Goal: Task Accomplishment & Management: Manage account settings

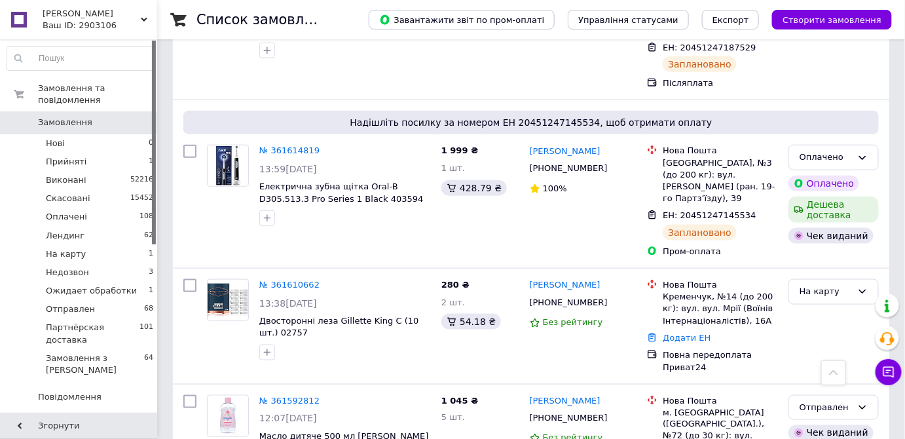
scroll to position [416, 0]
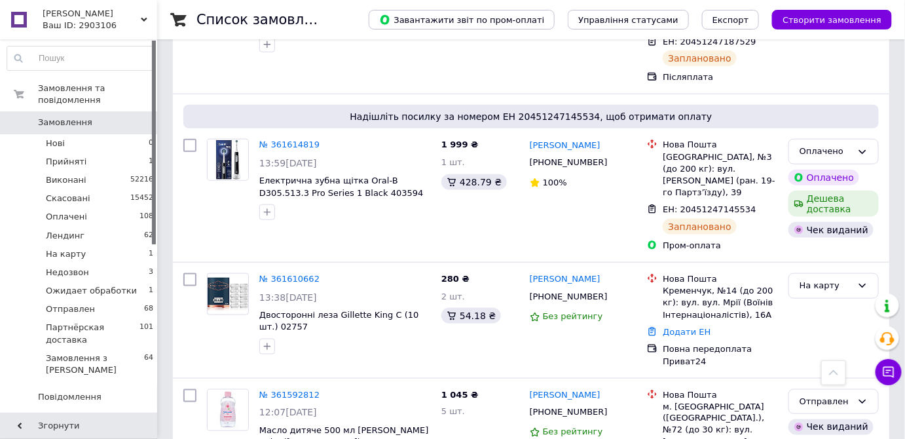
click at [284, 274] on link "№ 361610662" at bounding box center [289, 279] width 60 height 10
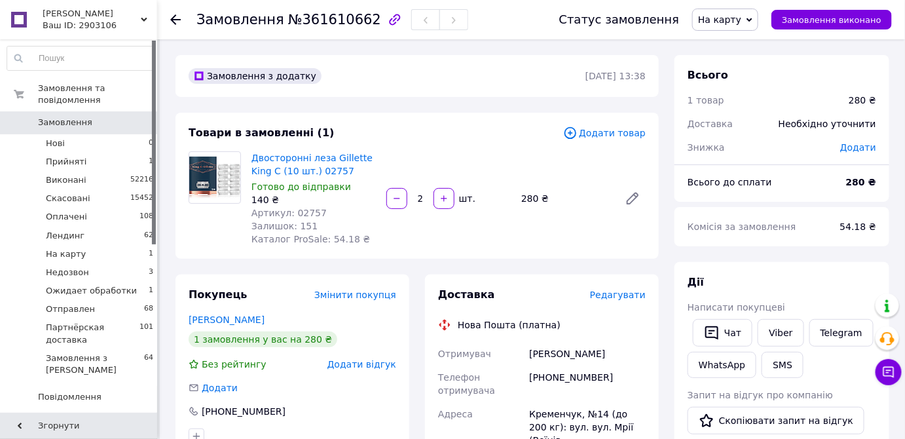
click at [610, 296] on span "Редагувати" at bounding box center [618, 294] width 56 height 10
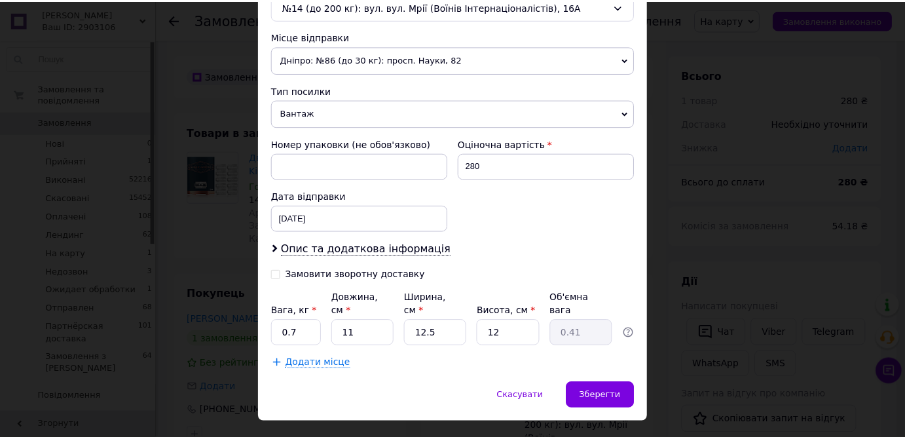
scroll to position [449, 0]
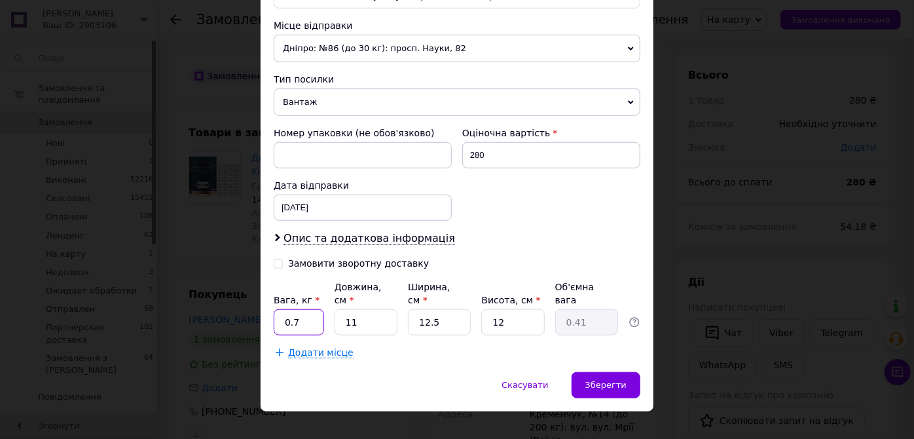
click at [305, 309] on input "0.7" at bounding box center [299, 322] width 50 height 26
type input "0.2"
click at [594, 380] on span "Зберегти" at bounding box center [605, 385] width 41 height 10
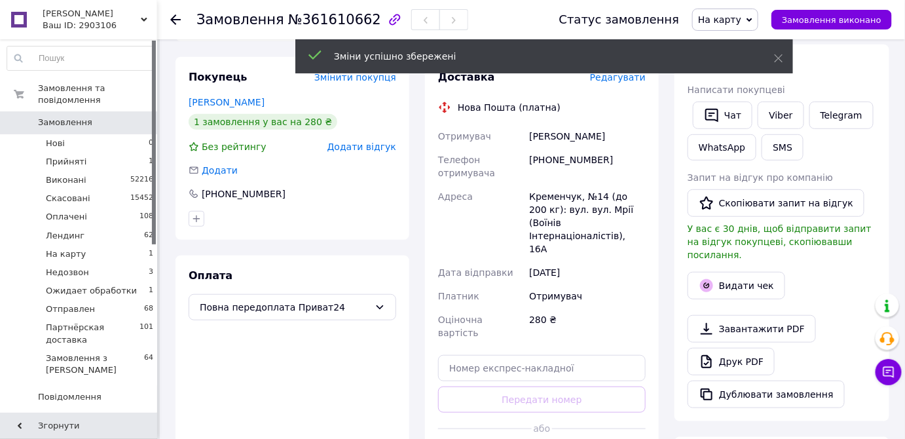
scroll to position [238, 0]
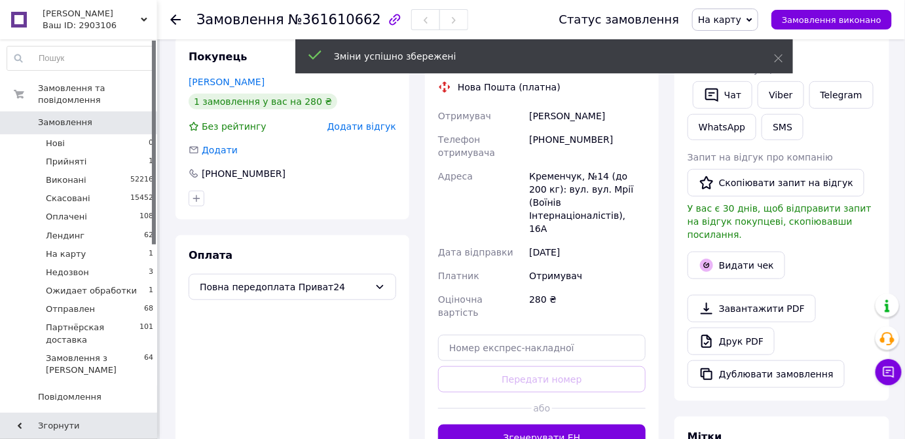
click at [555, 424] on button "Згенерувати ЕН" at bounding box center [542, 437] width 208 height 26
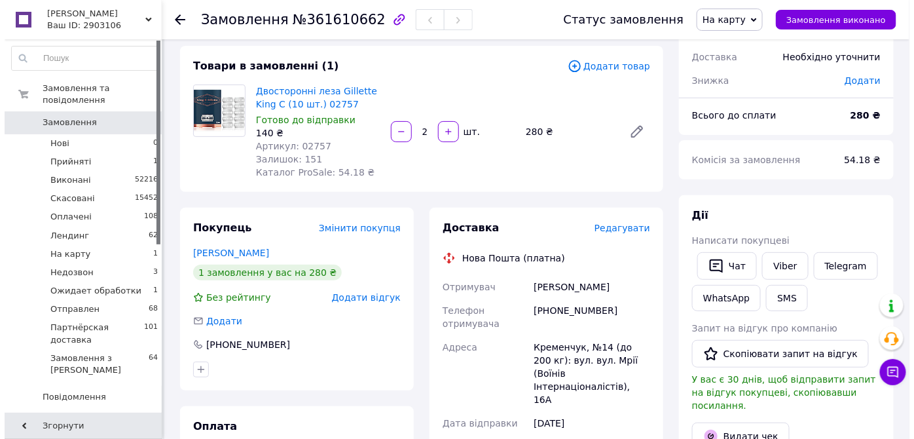
scroll to position [59, 0]
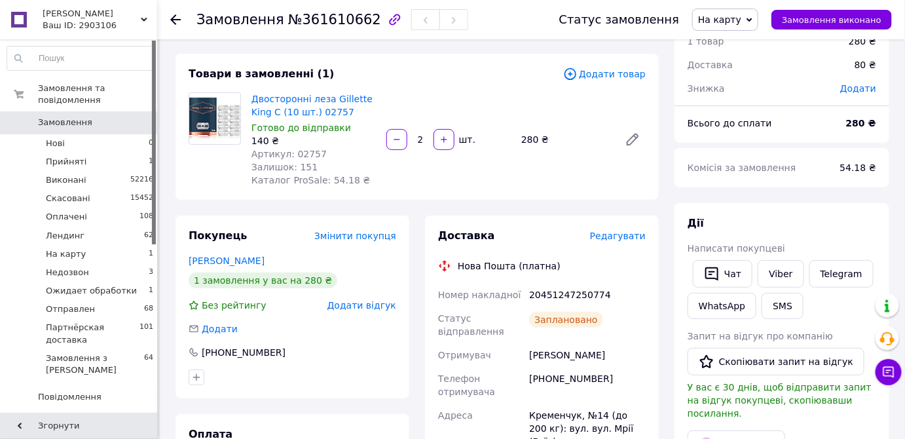
click at [553, 294] on div "20451247250774" at bounding box center [587, 295] width 122 height 24
copy div "20451247250774"
click at [769, 306] on button "SMS" at bounding box center [783, 306] width 42 height 26
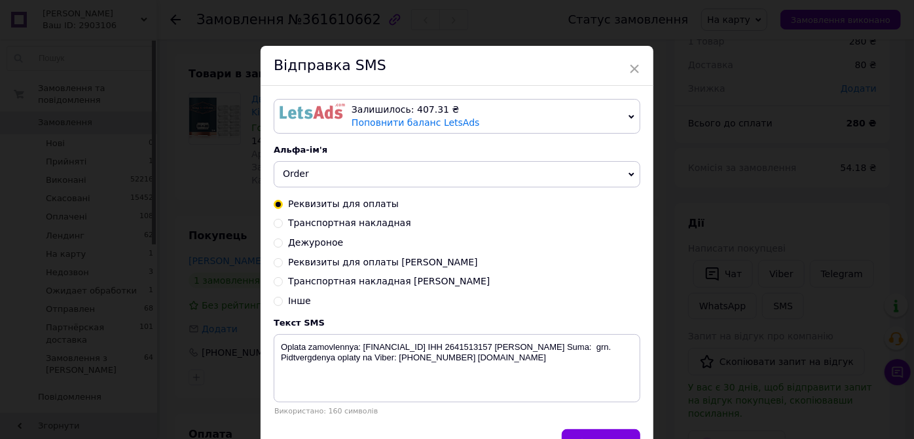
click at [373, 223] on span "Транспортная накладная" at bounding box center [349, 222] width 123 height 10
click at [283, 223] on input "Транспортная накладная" at bounding box center [278, 221] width 9 height 9
radio input "true"
radio input "false"
click at [522, 342] on textarea "Zamovlennya vidpravleno Novoi Pochtoi. Nakladnaya XXXXXXXXXXXXXX. Tel: +3806600…" at bounding box center [457, 368] width 367 height 68
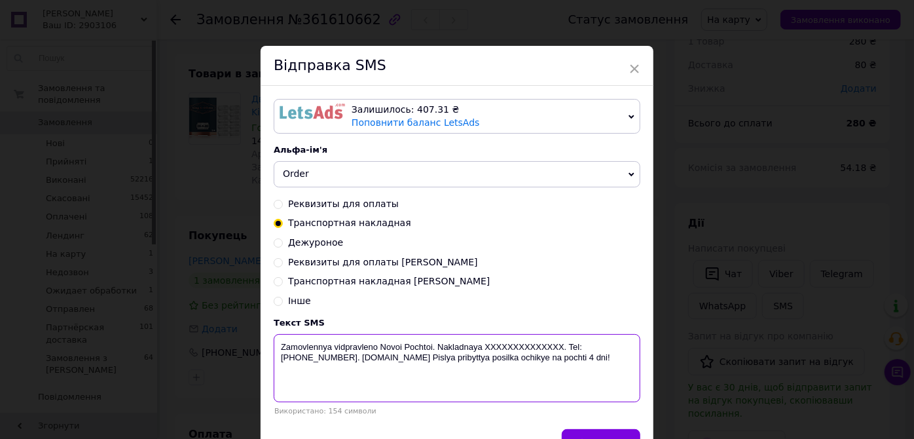
click at [522, 342] on textarea "Zamovlennya vidpravleno Novoi Pochtoi. Nakladnaya XXXXXXXXXXXXXX. Tel: +3806600…" at bounding box center [457, 368] width 367 height 68
paste textarea "20451247250774"
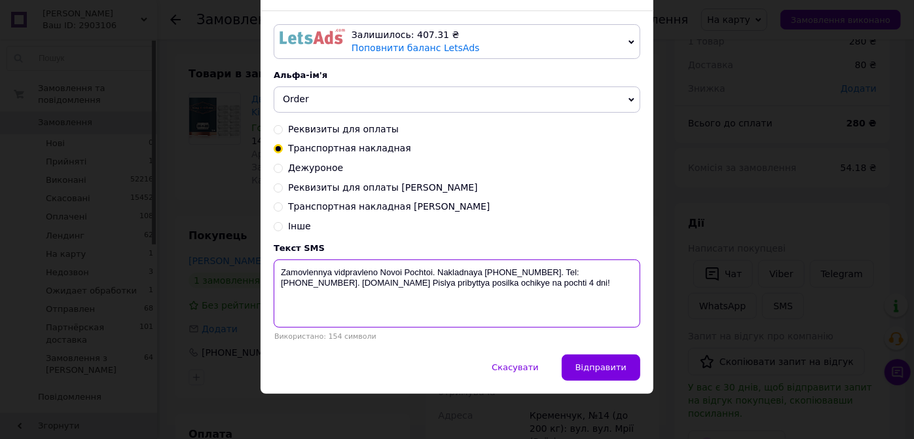
scroll to position [76, 0]
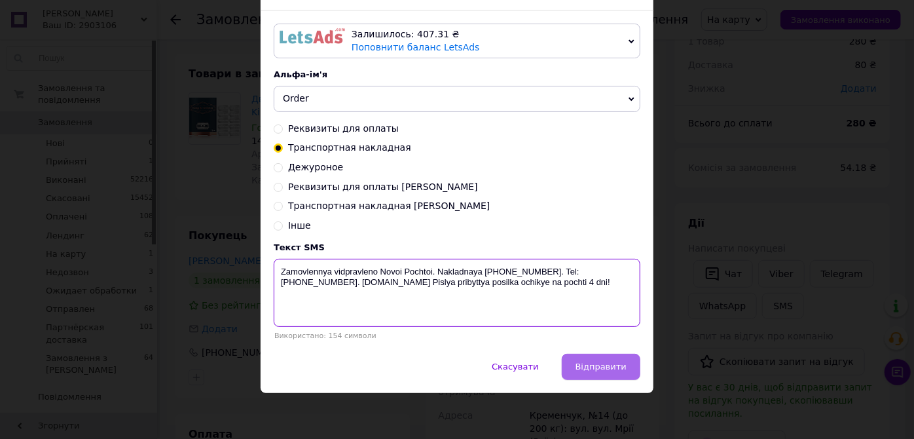
type textarea "Zamovlennya vidpravleno Novoi Pochtoi. Nakladnaya 20451247250774. Tel: +3806600…"
click at [621, 373] on button "Відправити" at bounding box center [601, 367] width 79 height 26
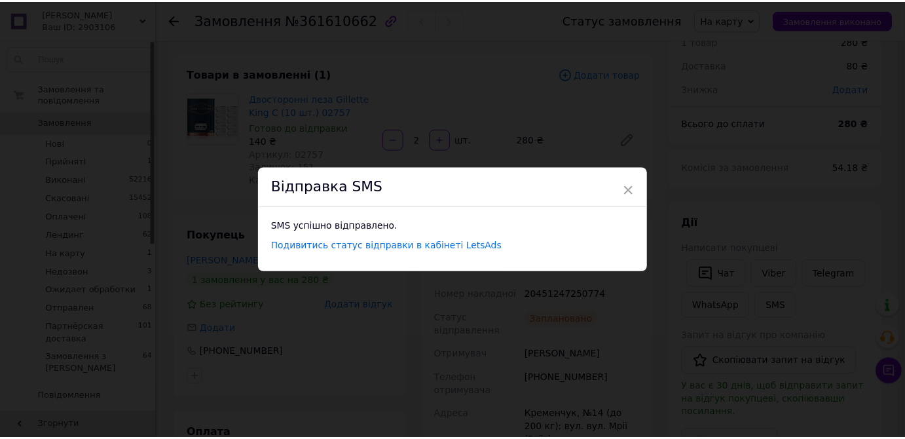
scroll to position [0, 0]
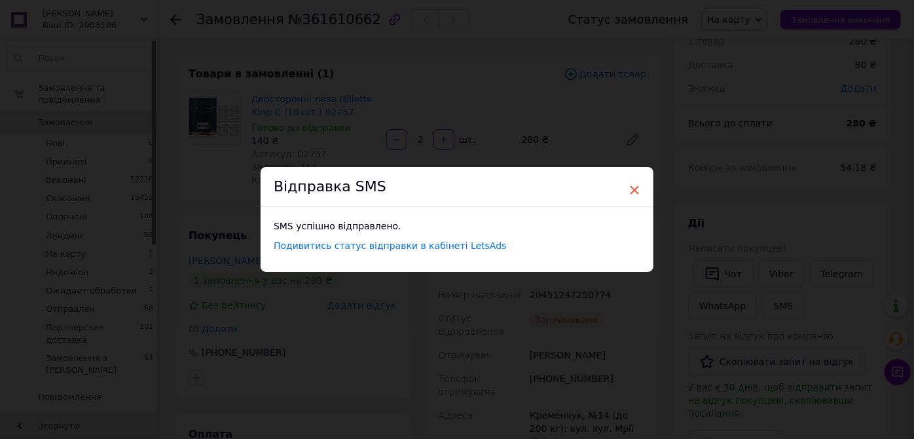
click at [629, 187] on span "×" at bounding box center [635, 190] width 12 height 22
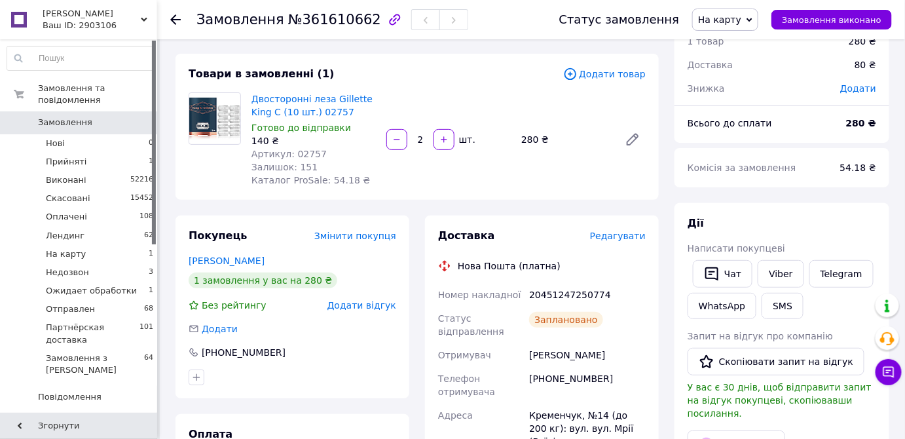
click at [724, 23] on span "На карту" at bounding box center [719, 19] width 43 height 10
click at [729, 64] on li "Виконано" at bounding box center [750, 66] width 115 height 20
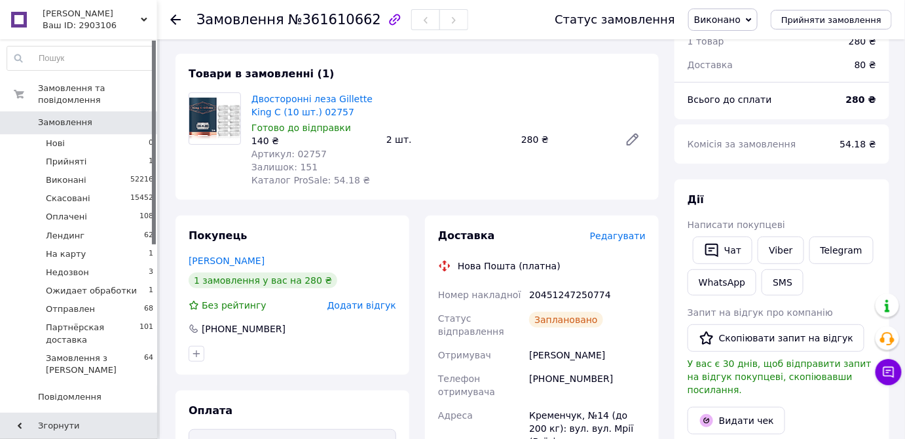
click at [111, 117] on span "Замовлення" at bounding box center [79, 123] width 83 height 12
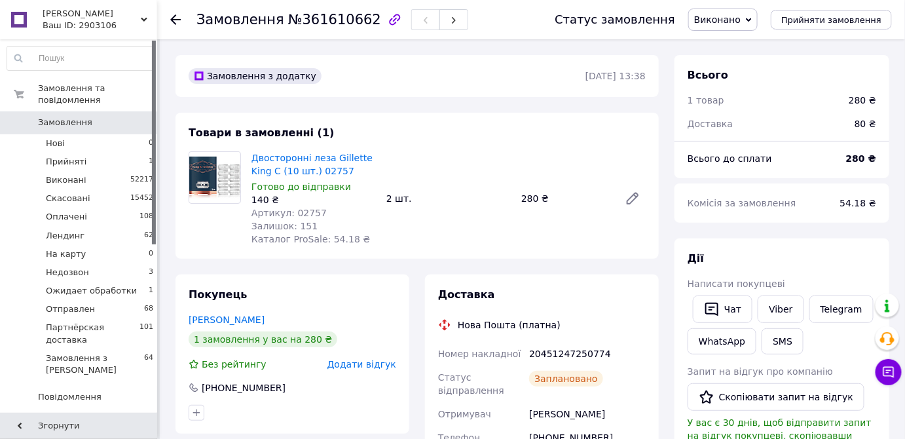
click at [38, 117] on span "Замовлення" at bounding box center [65, 123] width 54 height 12
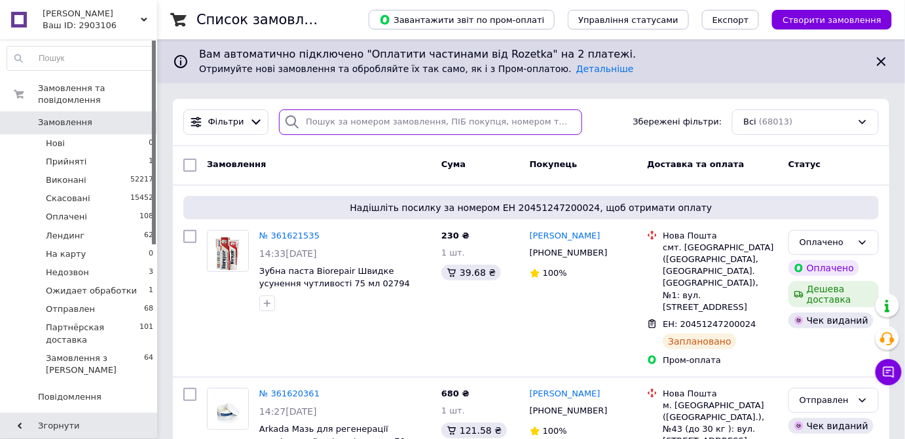
click at [335, 124] on input "search" at bounding box center [430, 122] width 303 height 26
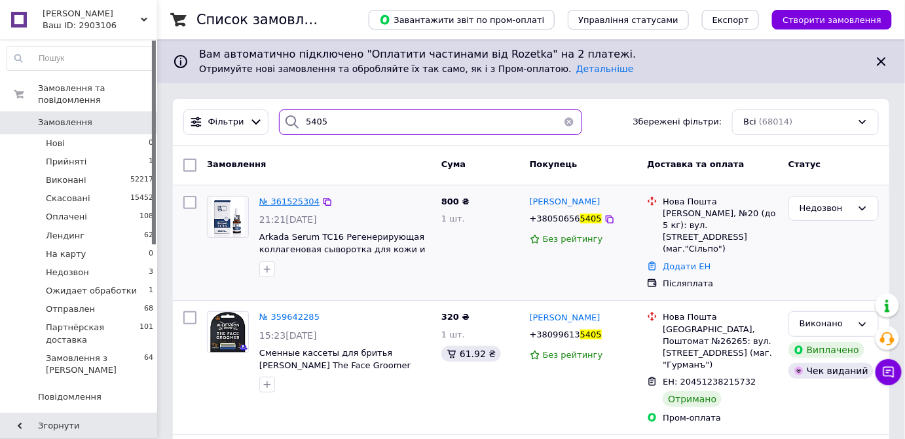
type input "5405"
click at [285, 201] on span "№ 361525304" at bounding box center [289, 201] width 60 height 10
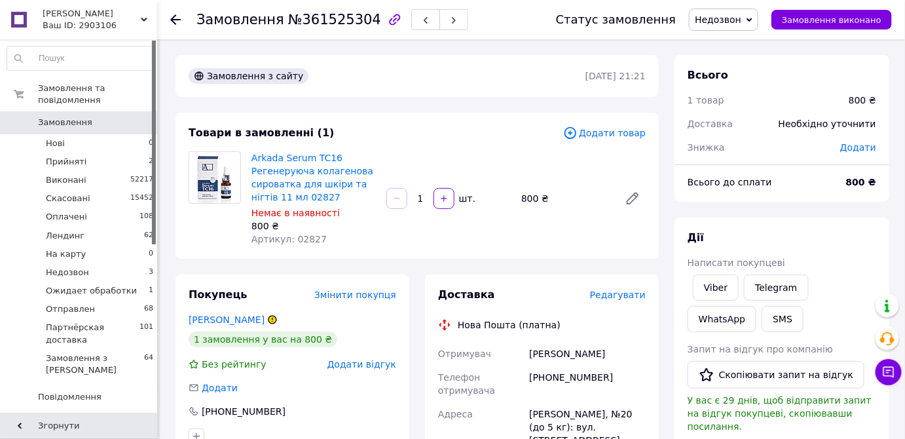
click at [729, 18] on span "Недозвон" at bounding box center [718, 19] width 46 height 10
click at [732, 47] on li "Прийнято" at bounding box center [746, 46] width 115 height 20
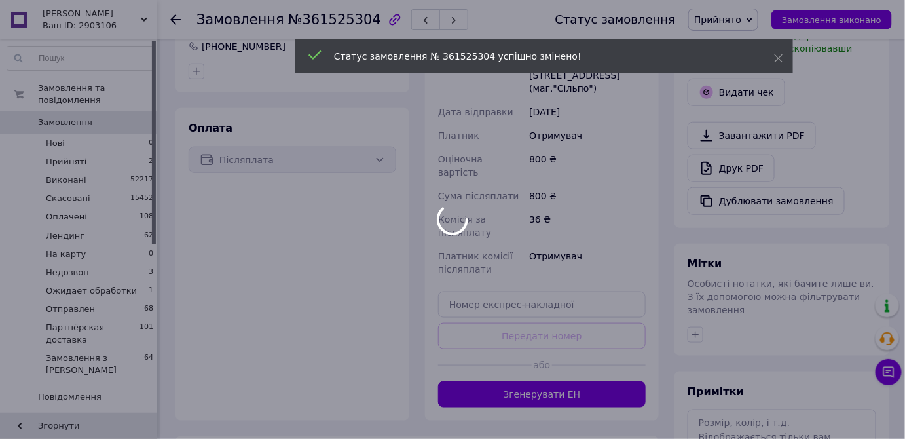
scroll to position [476, 0]
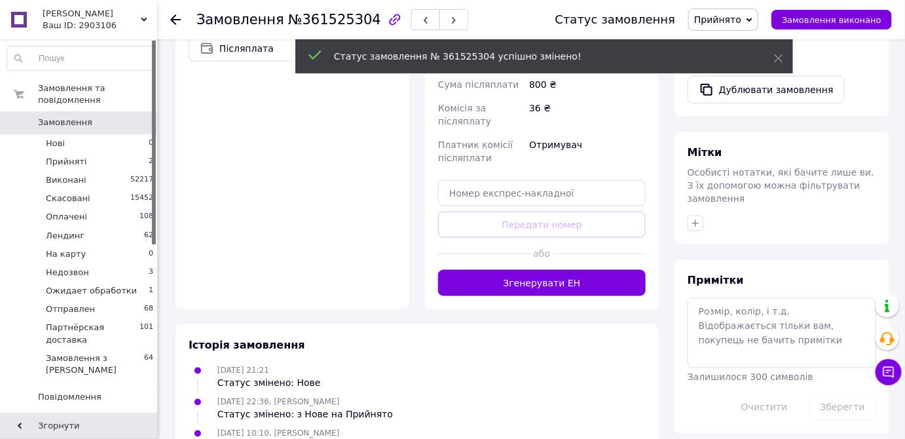
click at [717, 273] on div "Примітки Залишилося 300 символів Очистити Зберегти" at bounding box center [782, 346] width 189 height 147
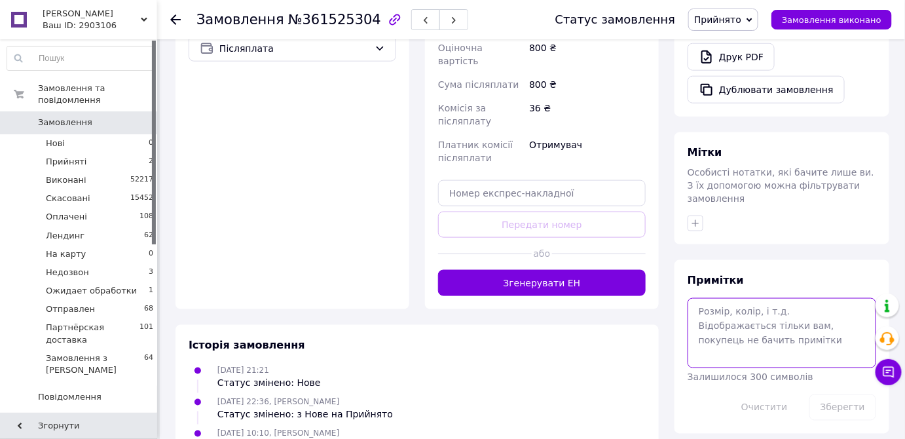
click at [716, 298] on textarea at bounding box center [782, 332] width 189 height 69
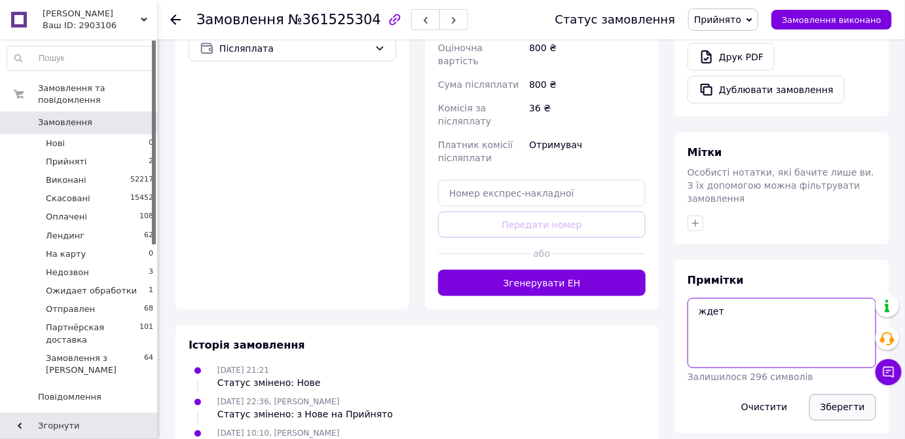
type textarea "ждет"
click at [841, 394] on button "Зберегти" at bounding box center [842, 407] width 67 height 26
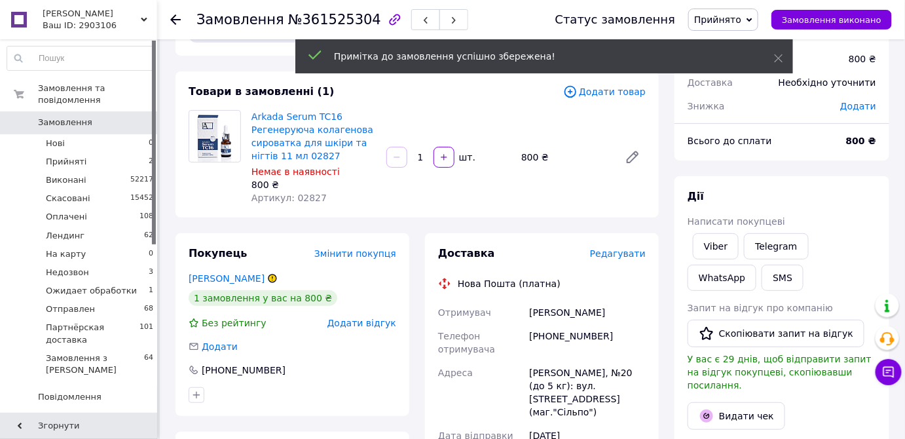
scroll to position [0, 0]
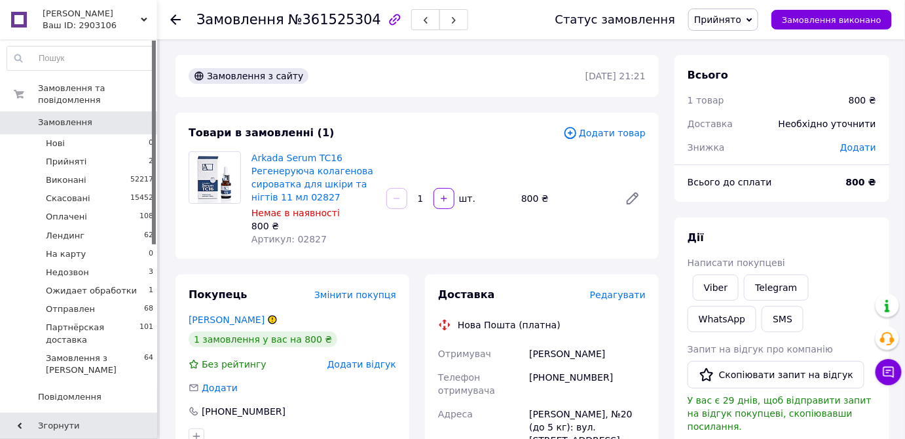
click at [317, 22] on span "№361525304" at bounding box center [334, 20] width 93 height 16
copy span "361525304"
drag, startPoint x: 523, startPoint y: 358, endPoint x: 611, endPoint y: 355, distance: 87.8
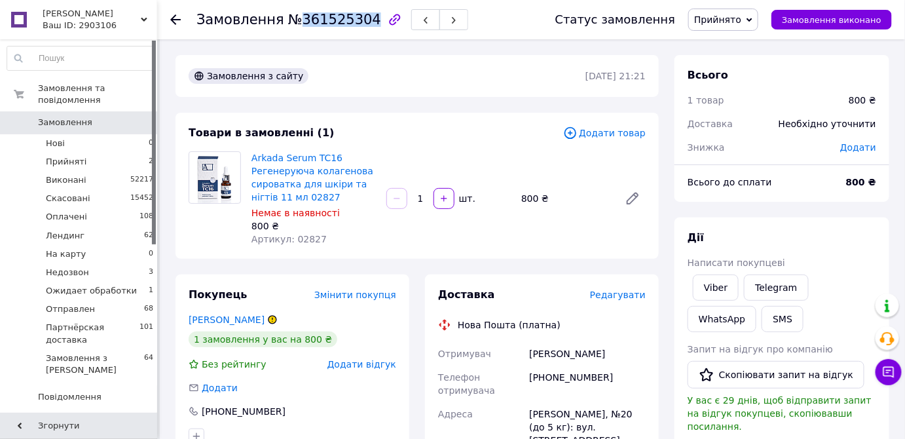
copy div "Отримувач Васильчук Олена"
click at [72, 117] on span "Замовлення" at bounding box center [65, 123] width 54 height 12
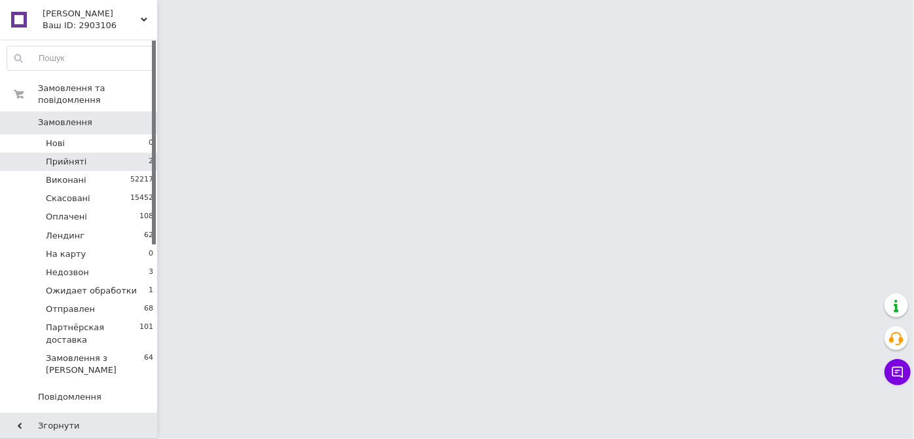
click at [70, 156] on span "Прийняті" at bounding box center [66, 162] width 41 height 12
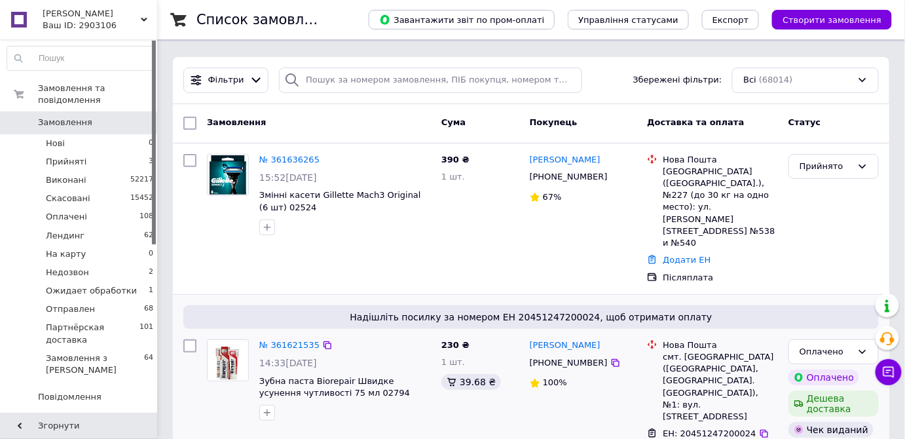
scroll to position [119, 0]
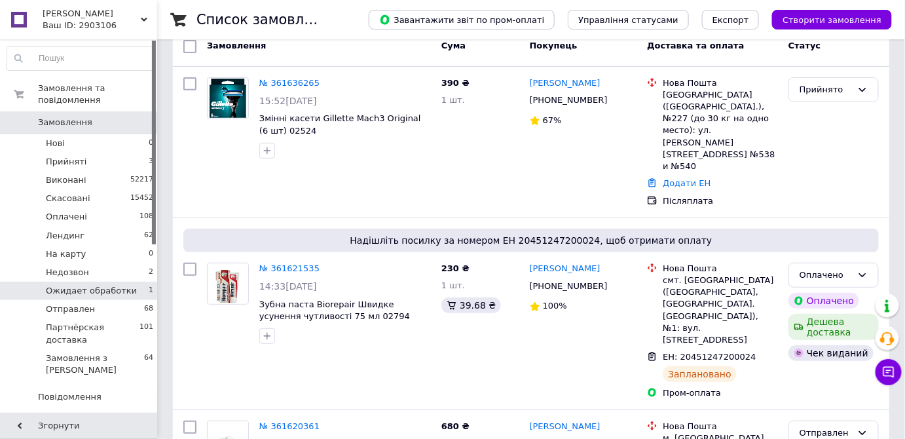
click at [70, 285] on span "Ожидает обработки" at bounding box center [91, 291] width 91 height 12
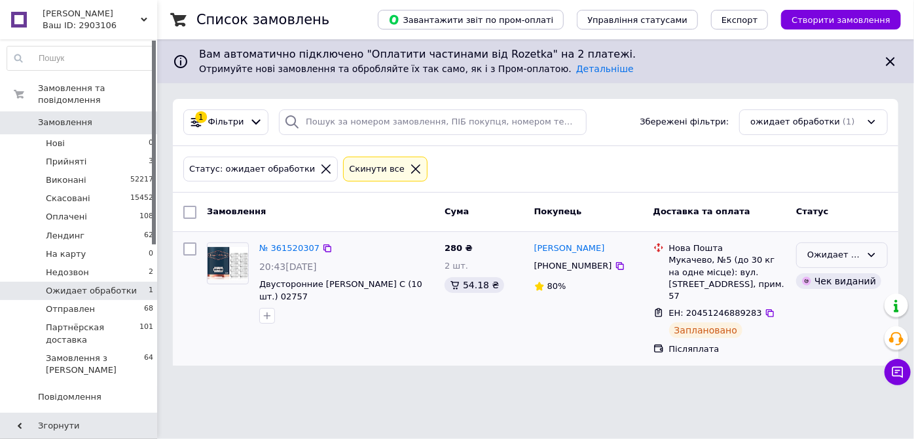
click at [830, 253] on div "Ожидает обработки" at bounding box center [834, 255] width 54 height 14
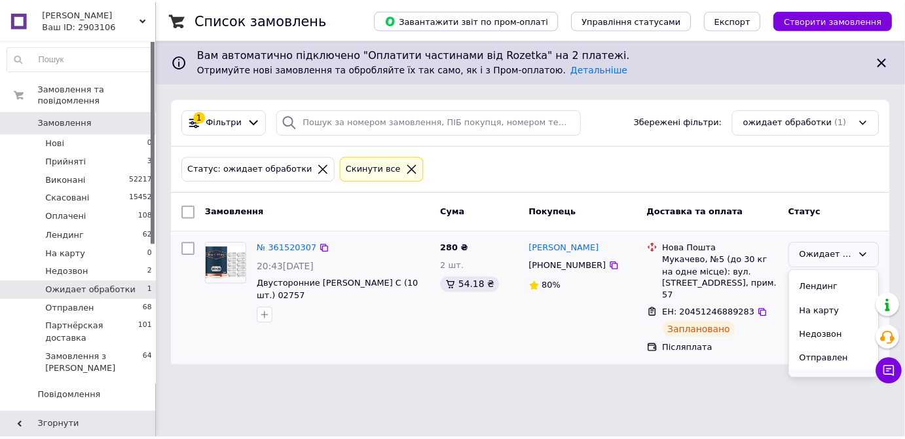
scroll to position [119, 0]
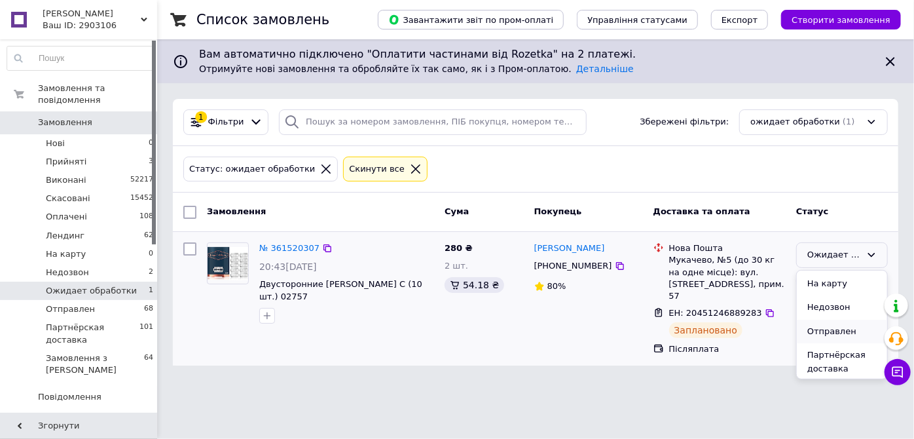
click at [830, 332] on li "Отправлен" at bounding box center [842, 332] width 90 height 24
click at [71, 117] on span "Замовлення" at bounding box center [65, 123] width 54 height 12
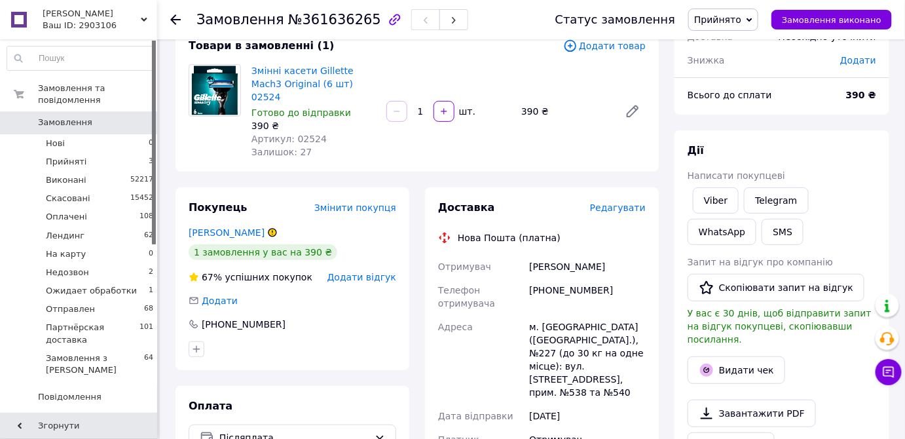
scroll to position [59, 0]
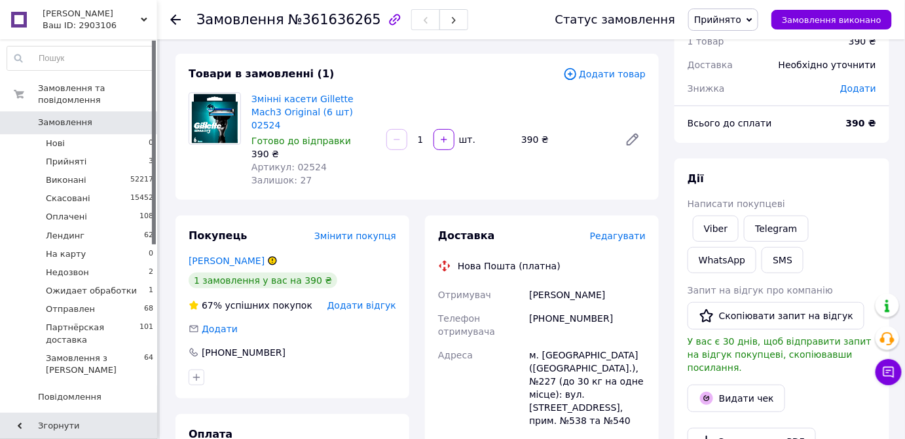
click at [312, 22] on span "№361636265" at bounding box center [334, 20] width 93 height 16
copy span "361636265"
drag, startPoint x: 249, startPoint y: 93, endPoint x: 342, endPoint y: 113, distance: 95.2
click at [342, 113] on div "Змінні касети Gillette Mach3 Original (6 шт) 02524 Готово до відправки 390 ₴ Ар…" at bounding box center [313, 140] width 135 height 100
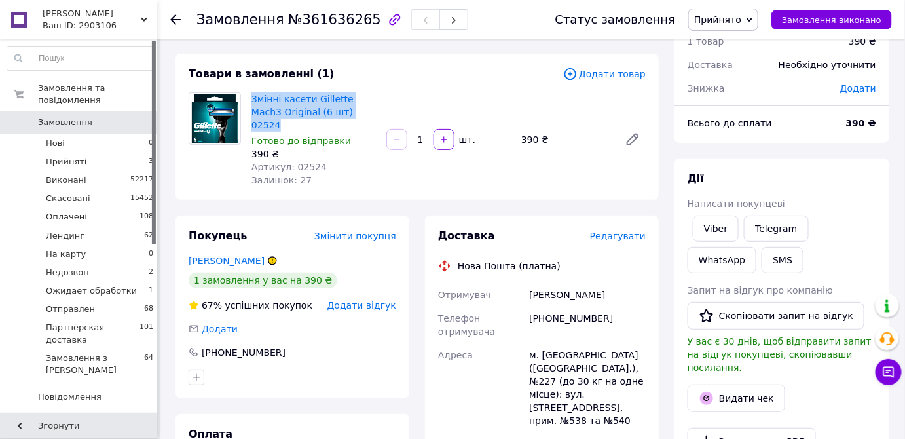
copy link "Змінні касети Gillette Mach3 Original (6 шт) 02524"
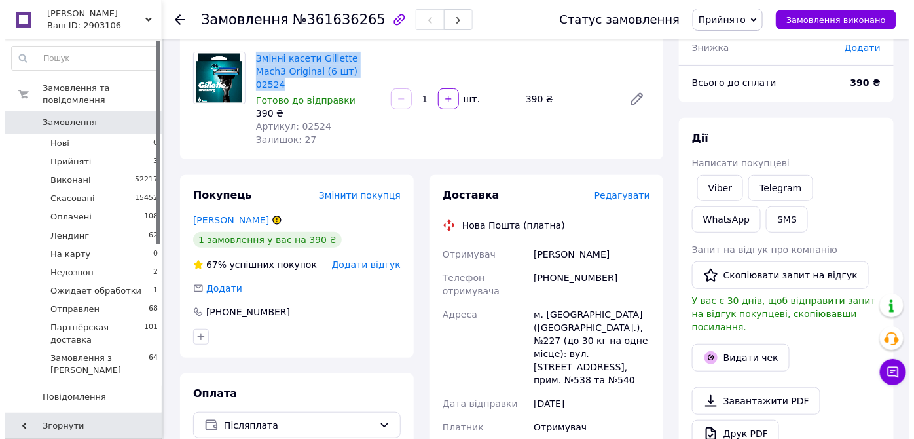
scroll to position [119, 0]
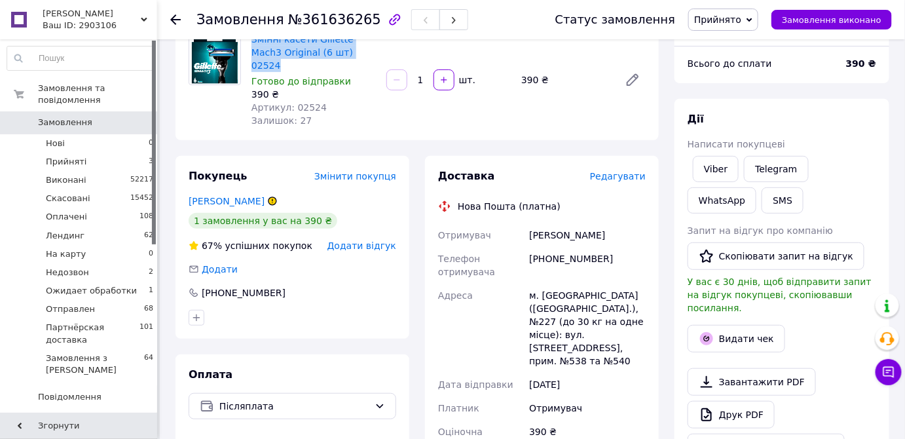
drag, startPoint x: 522, startPoint y: 221, endPoint x: 617, endPoint y: 217, distance: 95.7
click at [617, 223] on div "Отримувач Кравченко Татьяна Телефон отримувача +380932155295 Адреса м. Київ (Ки…" at bounding box center [541, 388] width 213 height 330
copy div "Отримувач Кравченко Татьяна"
click at [628, 171] on span "Редагувати" at bounding box center [618, 176] width 56 height 10
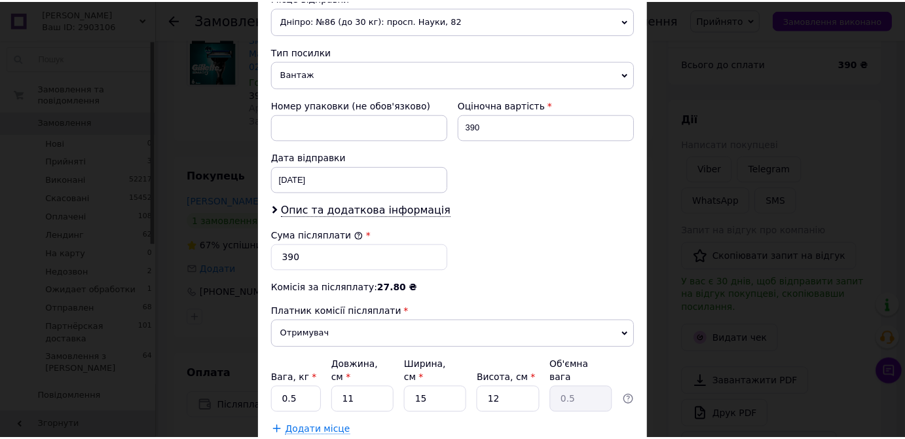
scroll to position [555, 0]
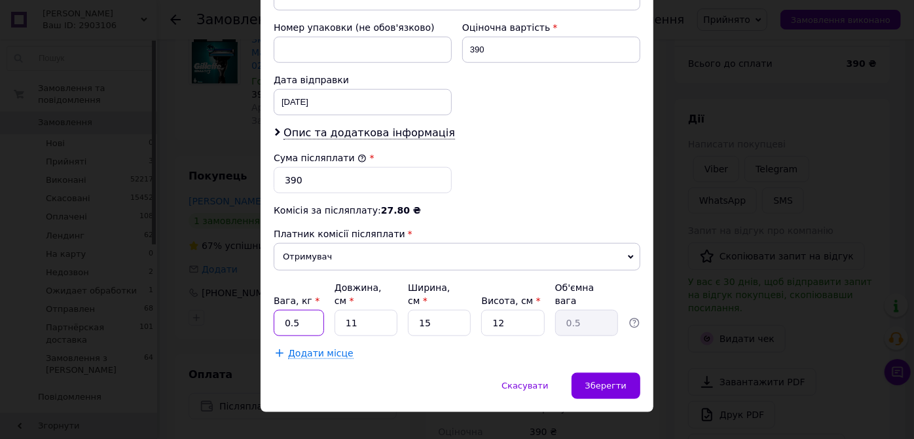
click at [301, 310] on input "0.5" at bounding box center [299, 323] width 50 height 26
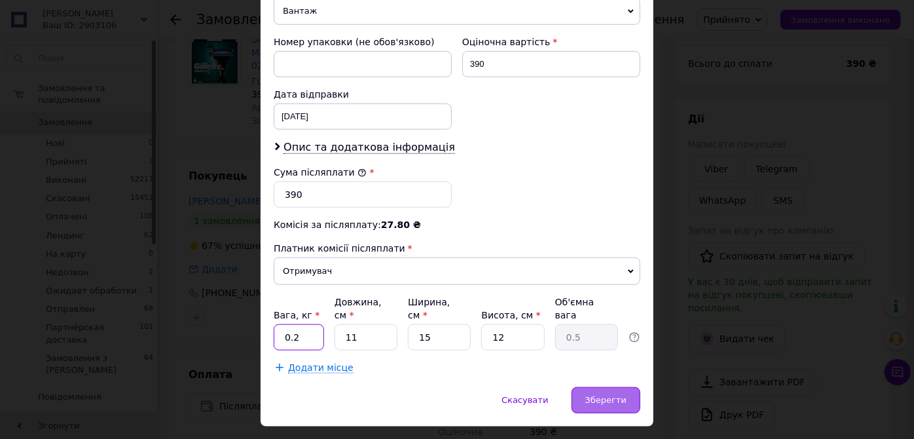
type input "0.2"
click at [591, 395] on span "Зберегти" at bounding box center [605, 400] width 41 height 10
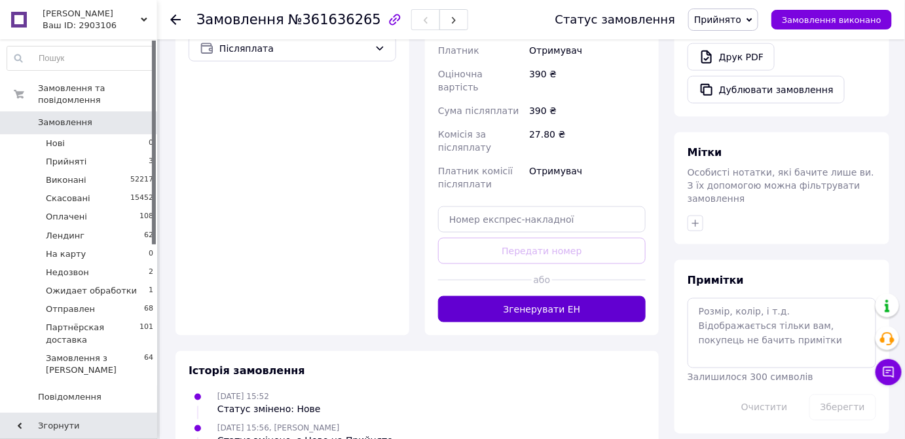
click at [570, 296] on button "Згенерувати ЕН" at bounding box center [542, 309] width 208 height 26
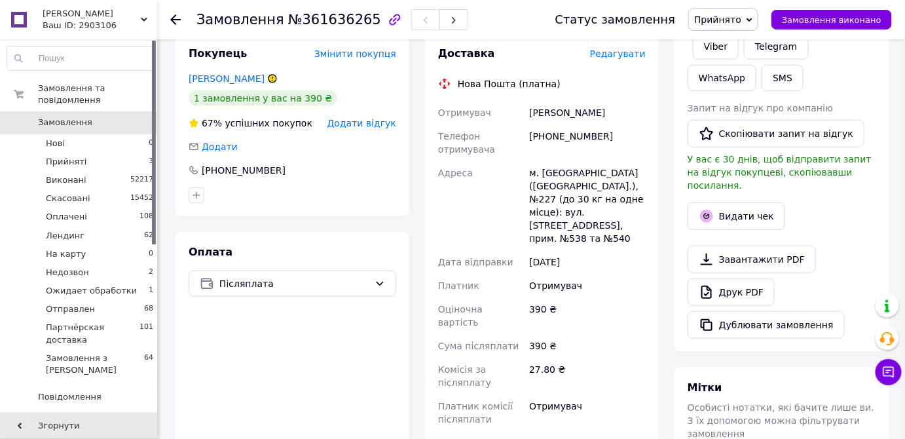
scroll to position [238, 0]
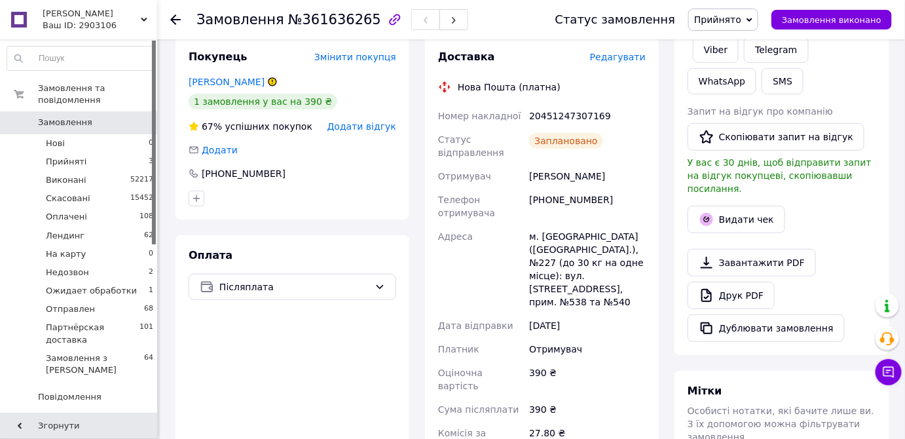
click at [730, 18] on span "Прийнято" at bounding box center [717, 19] width 47 height 10
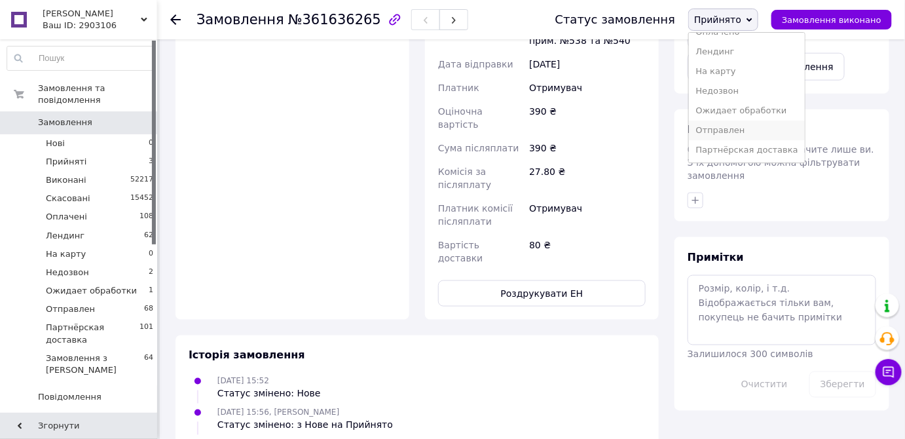
scroll to position [536, 0]
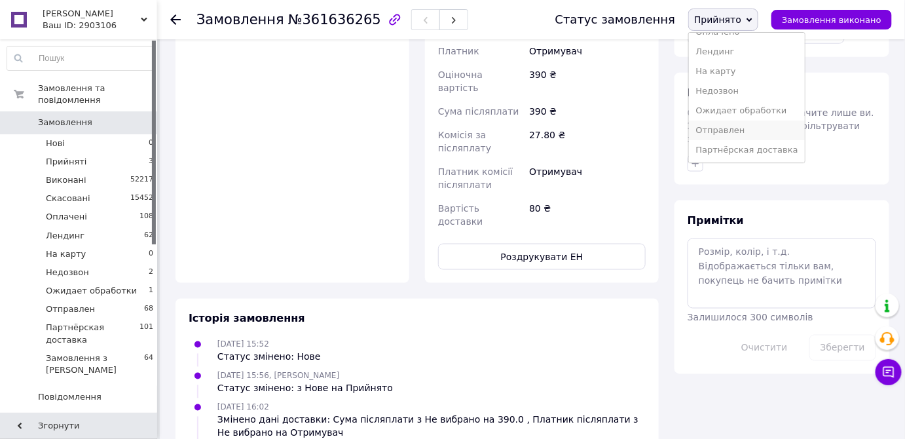
click at [731, 134] on li "Отправлен" at bounding box center [746, 130] width 115 height 20
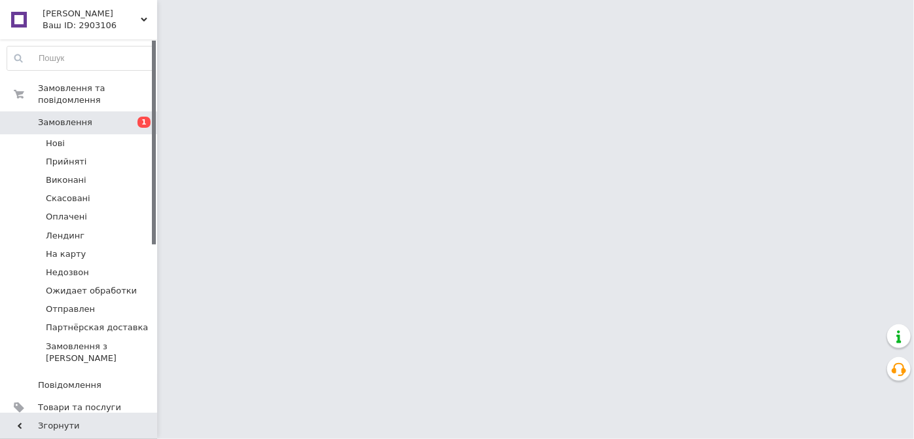
click at [887, 33] on html "БІО Трейдінг Ваш ID: 2903106 Сайт БІО Трейдінг Кабінет покупця Перевірити стан …" at bounding box center [457, 16] width 914 height 33
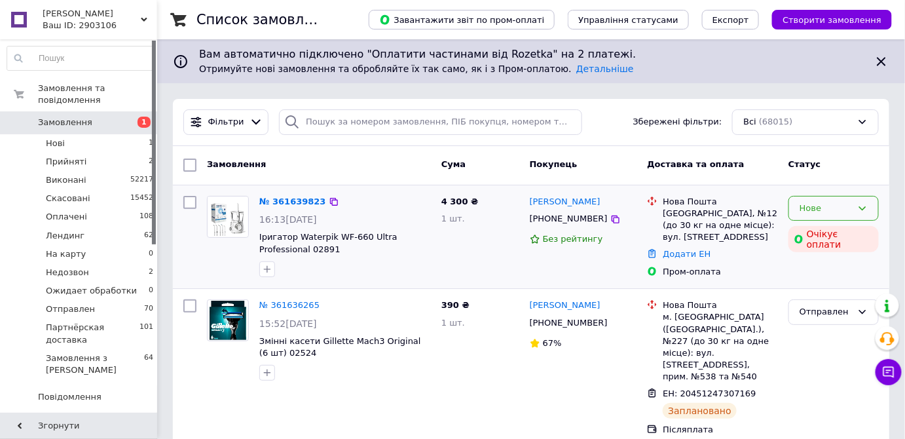
click at [815, 206] on div "Нове" at bounding box center [826, 209] width 52 height 14
click at [818, 231] on li "Прийнято" at bounding box center [833, 235] width 89 height 24
click at [295, 200] on link "№ 361639823" at bounding box center [289, 201] width 60 height 10
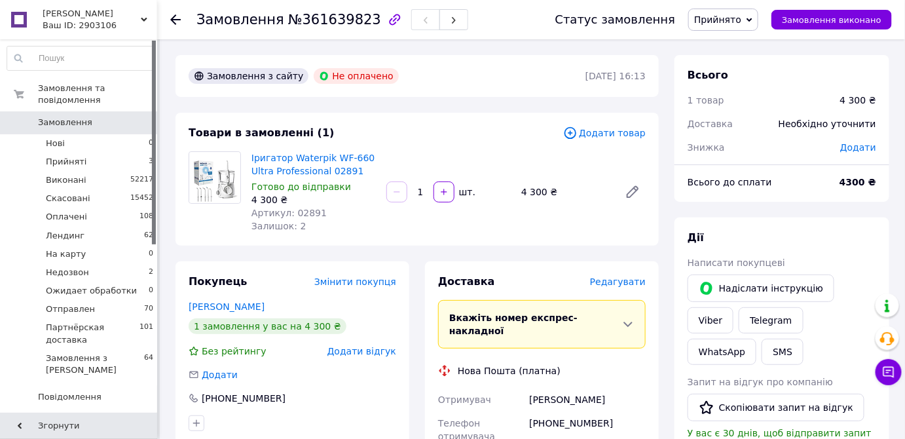
click at [71, 117] on span "Замовлення" at bounding box center [65, 123] width 54 height 12
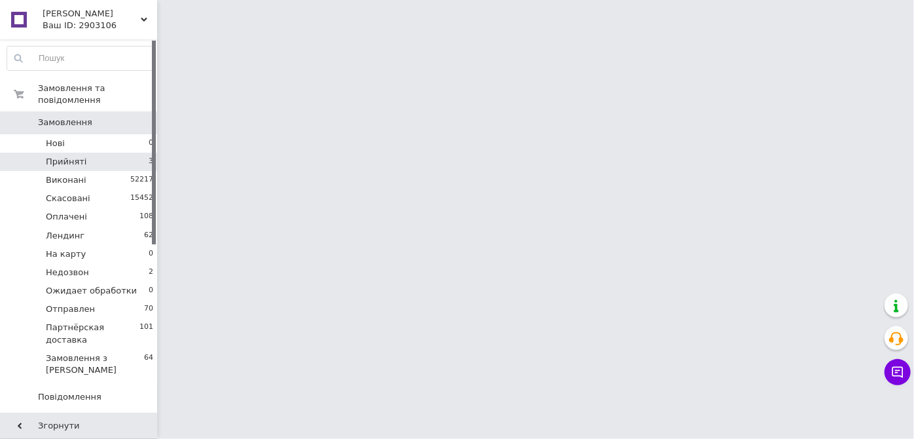
click at [74, 156] on span "Прийняті" at bounding box center [66, 162] width 41 height 12
click at [85, 153] on li "Прийняті 3" at bounding box center [80, 162] width 161 height 18
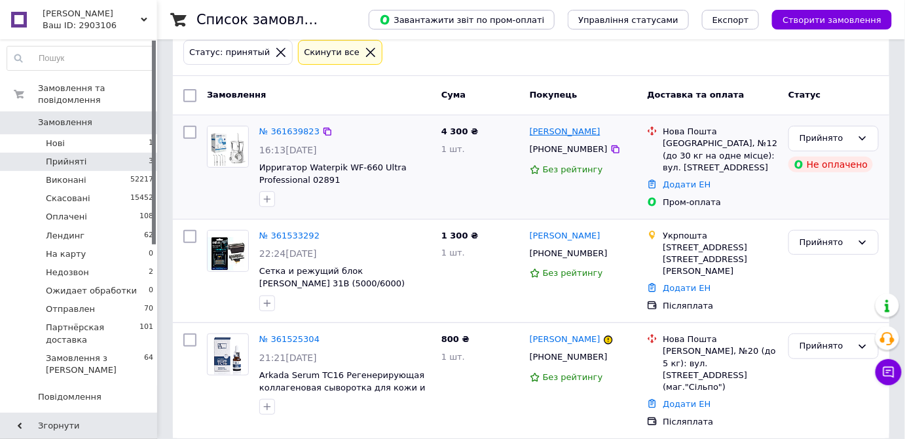
scroll to position [128, 0]
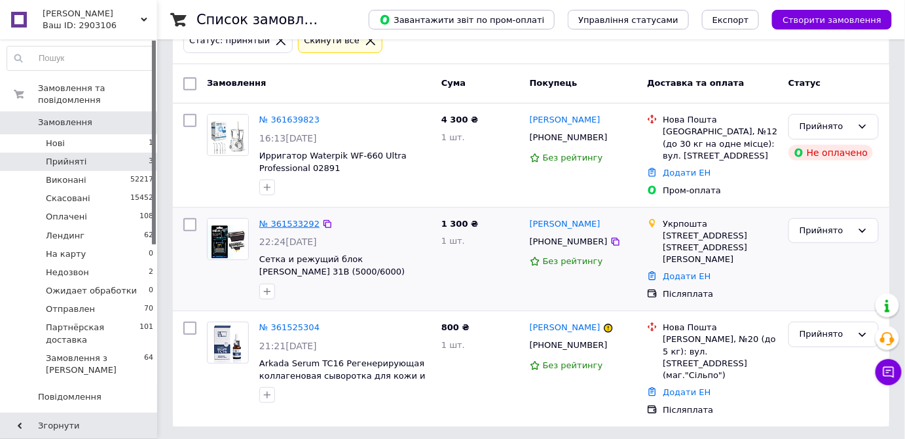
click at [285, 223] on link "№ 361533292" at bounding box center [289, 224] width 60 height 10
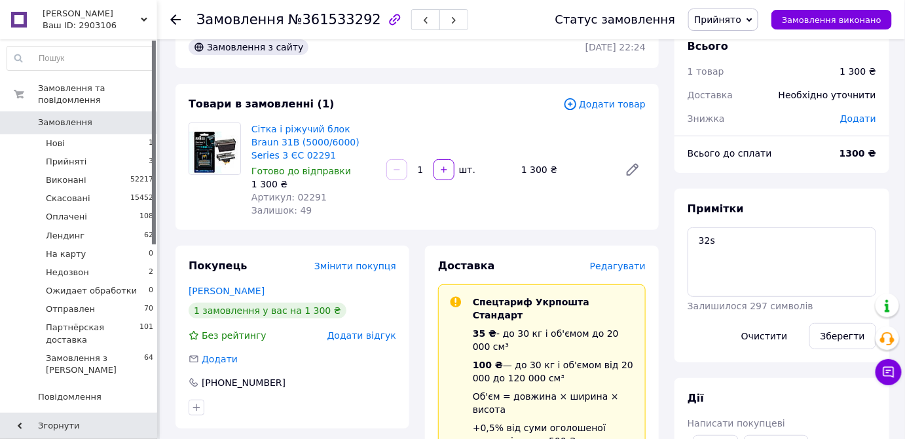
scroll to position [9, 0]
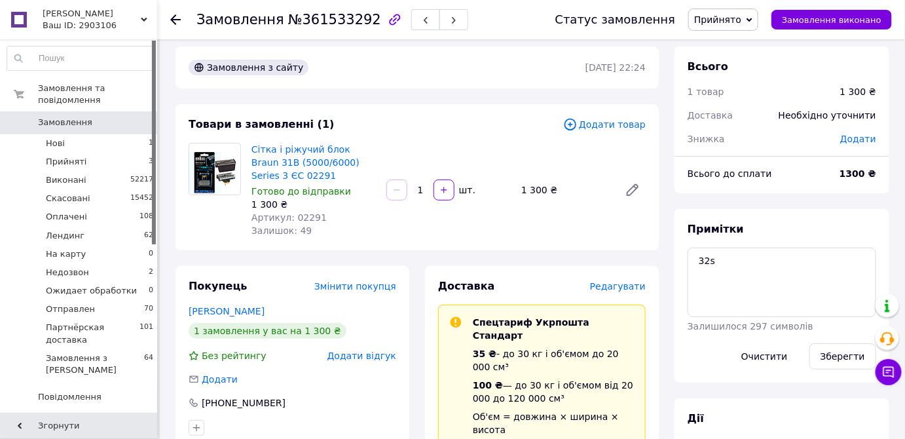
click at [327, 22] on span "№361533292" at bounding box center [334, 20] width 93 height 16
copy span "361533292"
click at [75, 134] on li "Нові 1" at bounding box center [80, 143] width 161 height 18
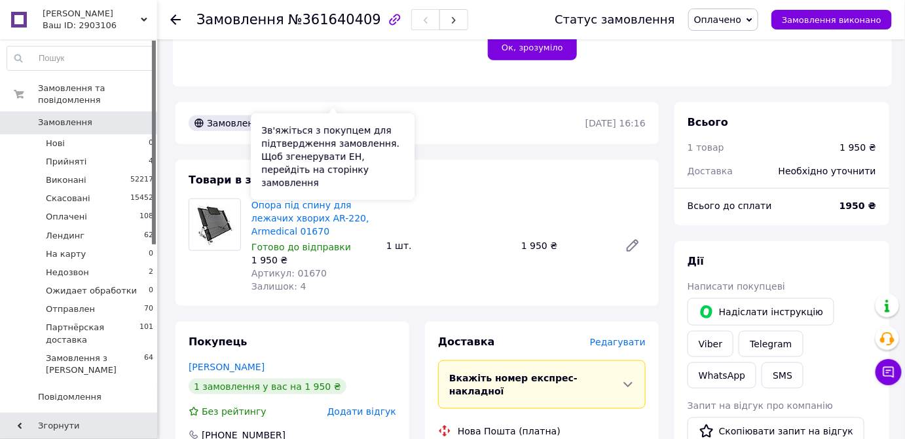
scroll to position [357, 0]
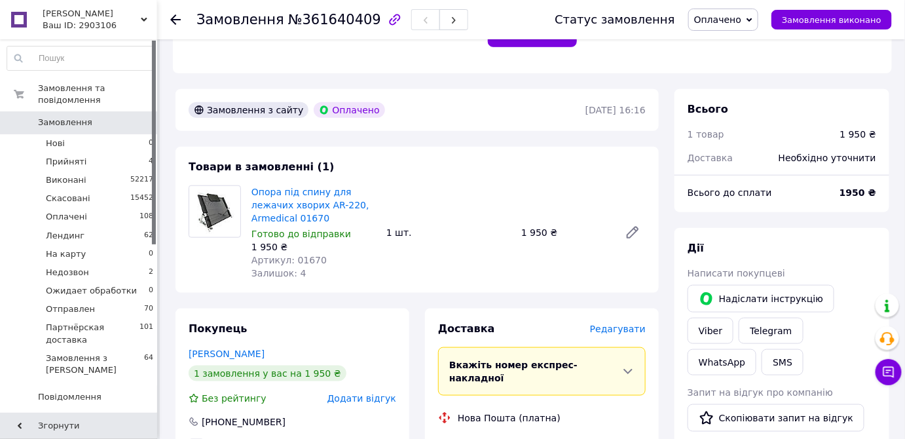
click at [325, 19] on span "№361640409" at bounding box center [334, 20] width 93 height 16
copy span "361640409"
drag, startPoint x: 249, startPoint y: 163, endPoint x: 328, endPoint y: 188, distance: 83.0
click at [328, 188] on div "Опора під спину для лежачих хворих AR-220, Armedical 01670 Готово до відправки …" at bounding box center [313, 233] width 135 height 100
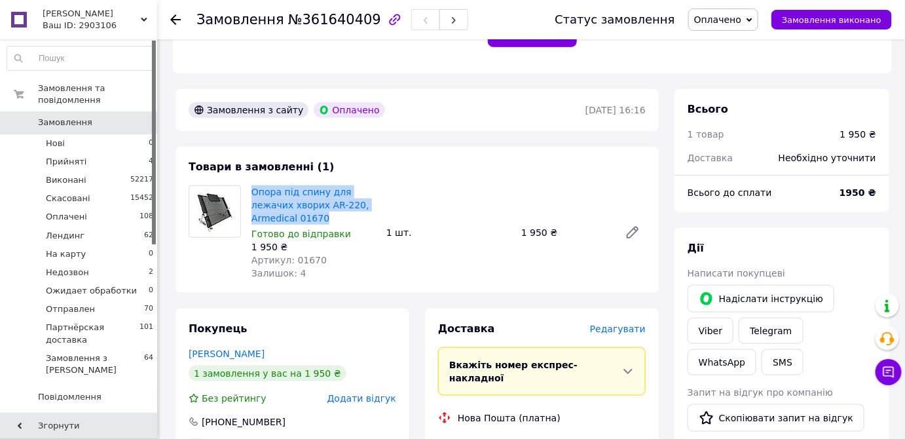
copy link "Опора під спину для лежачих хворих AR-220, Armedical 01670"
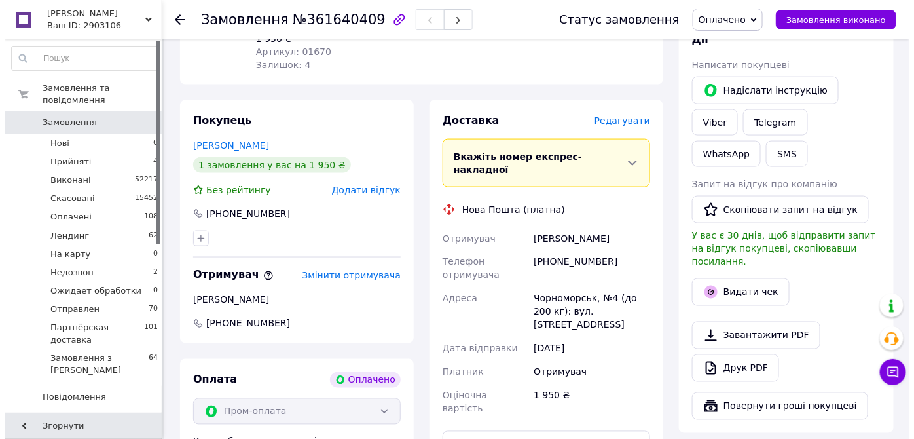
scroll to position [595, 0]
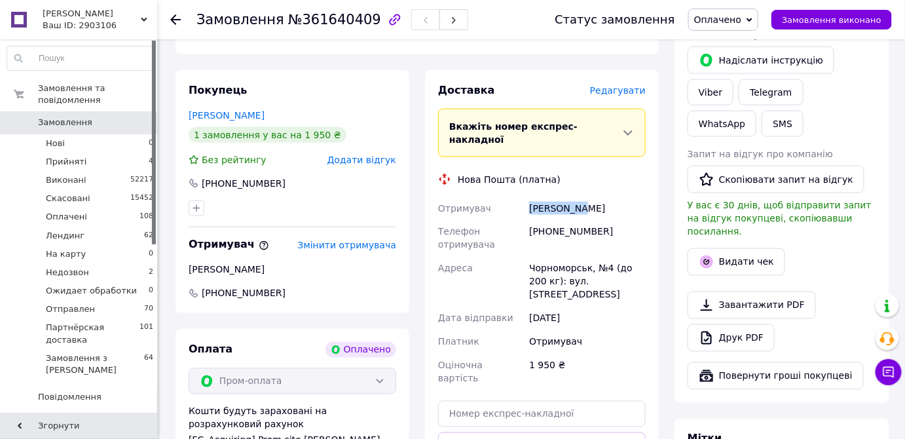
drag, startPoint x: 518, startPoint y: 174, endPoint x: 600, endPoint y: 170, distance: 81.9
click at [600, 196] on div "Отримувач [PERSON_NAME] Телефон отримувача [PHONE_NUMBER] [GEOGRAPHIC_DATA], №4…" at bounding box center [541, 293] width 213 height 194
copy div "Отримувач [PERSON_NAME]"
click at [622, 85] on span "Редагувати" at bounding box center [618, 90] width 56 height 10
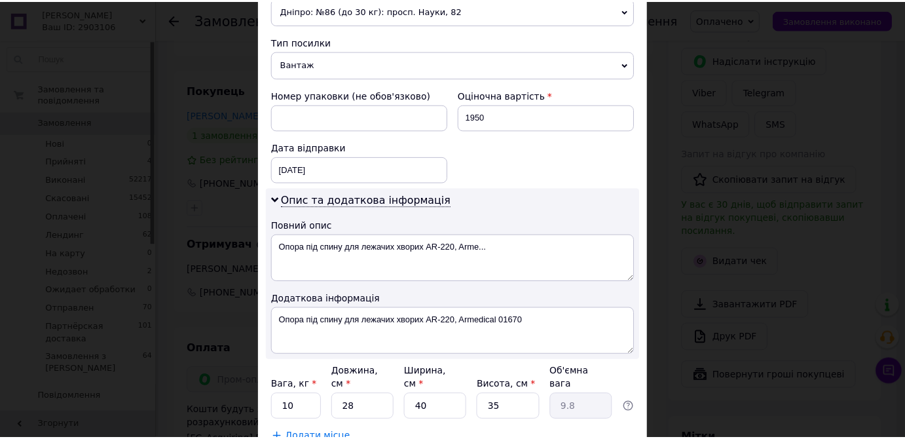
scroll to position [572, 0]
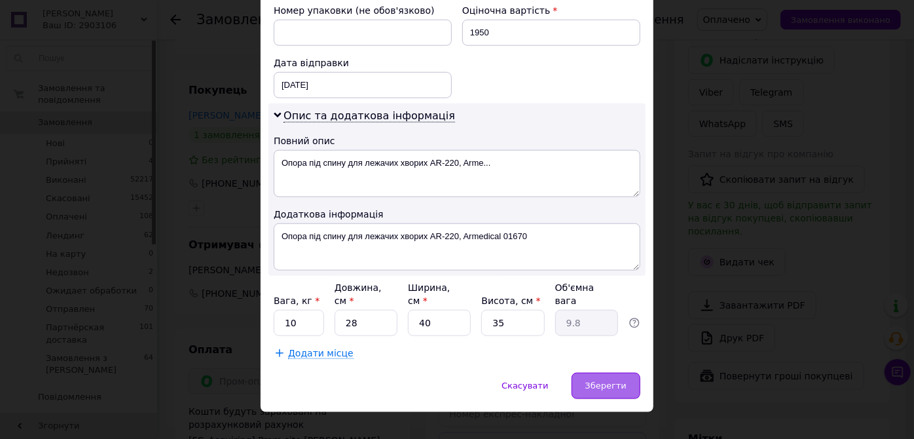
click at [619, 380] on span "Зберегти" at bounding box center [605, 385] width 41 height 10
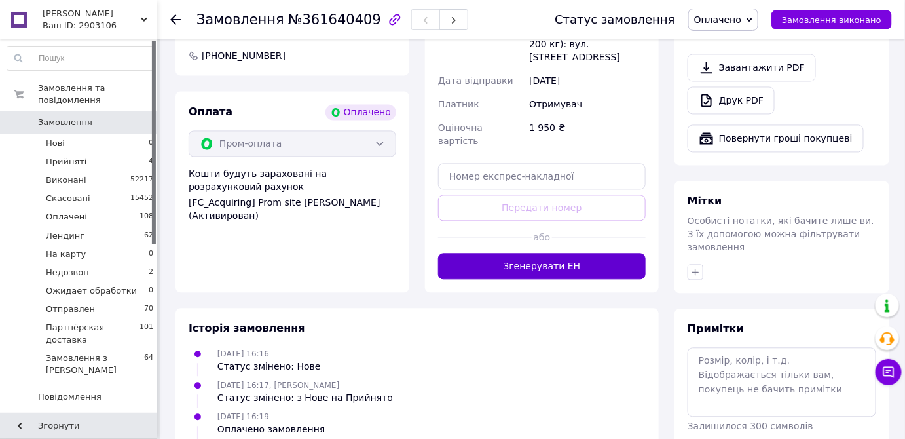
click at [541, 253] on button "Згенерувати ЕН" at bounding box center [542, 266] width 208 height 26
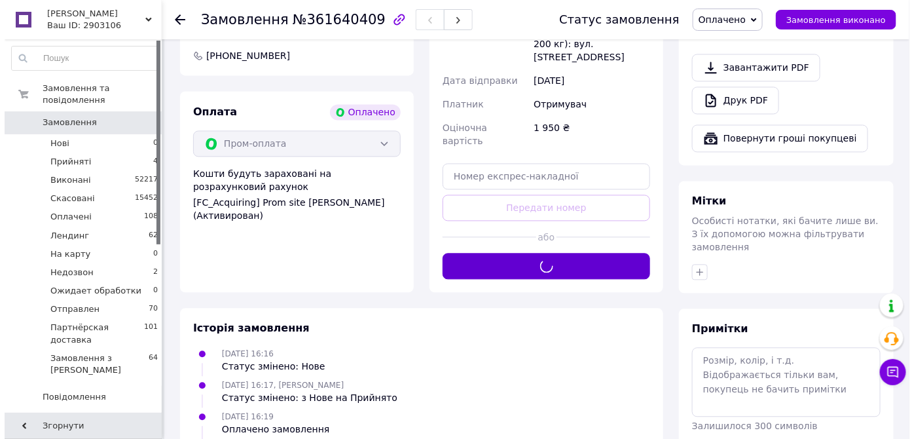
scroll to position [536, 0]
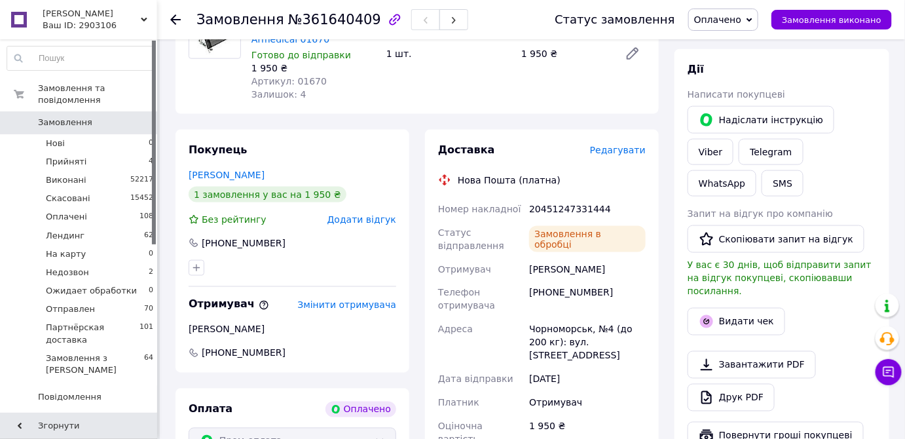
click at [558, 197] on div "20451247331444" at bounding box center [587, 209] width 122 height 24
copy div "20451247331444"
click at [740, 308] on button "Видати чек" at bounding box center [737, 322] width 98 height 28
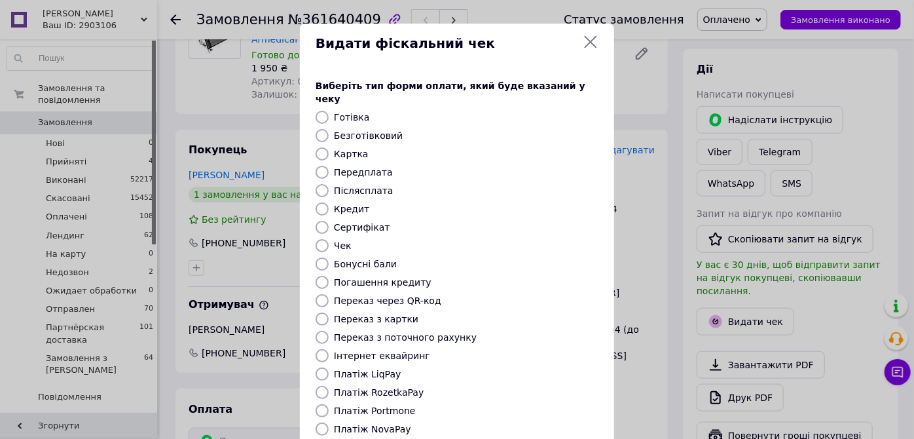
click at [370, 387] on label "Платіж RozetkaPay" at bounding box center [379, 392] width 90 height 10
click at [329, 386] on input "Платіж RozetkaPay" at bounding box center [322, 392] width 13 height 13
radio input "true"
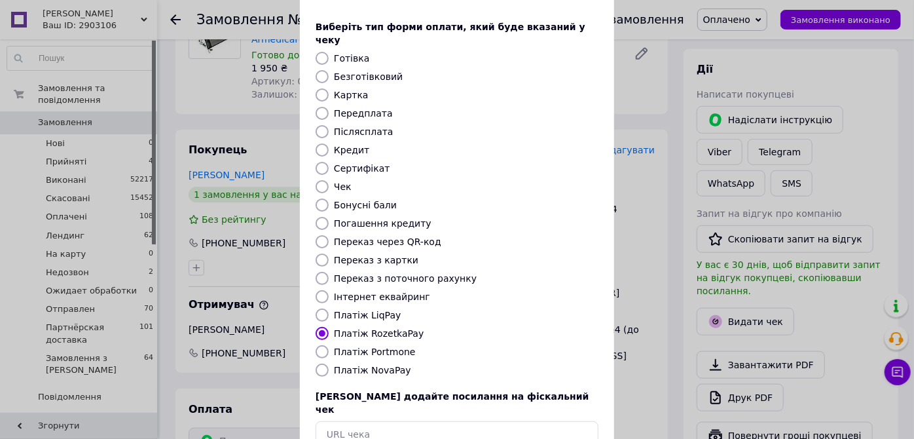
scroll to position [123, 0]
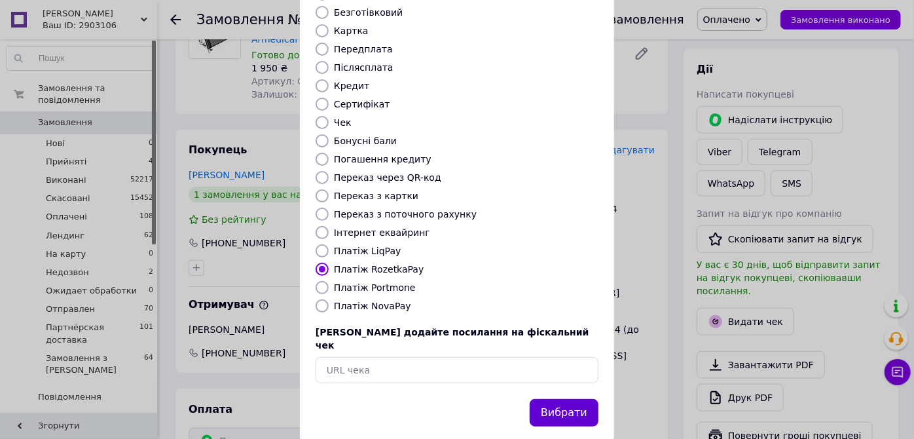
click at [557, 399] on button "Вибрати" at bounding box center [564, 413] width 69 height 28
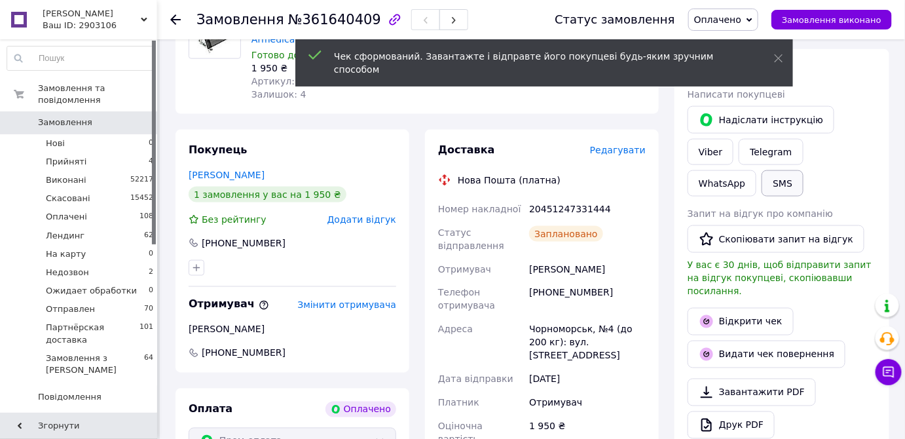
click at [803, 170] on button "SMS" at bounding box center [783, 183] width 42 height 26
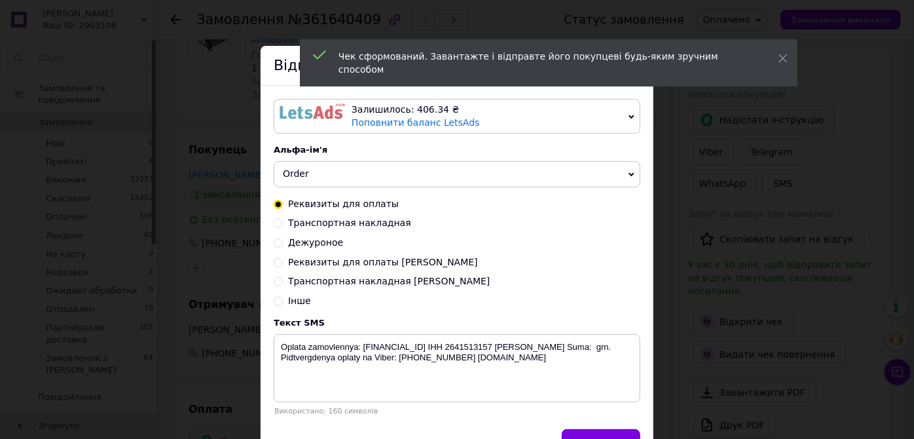
click at [371, 224] on span "Транспортная накладная" at bounding box center [349, 222] width 123 height 10
click at [283, 224] on input "Транспортная накладная" at bounding box center [278, 221] width 9 height 9
radio input "true"
radio input "false"
click at [502, 346] on textarea "Zamovlennya vidpravleno Novoi Pochtoi. Nakladnaya XXXXXXXXXXXXXX. Tel: +3806600…" at bounding box center [457, 368] width 367 height 68
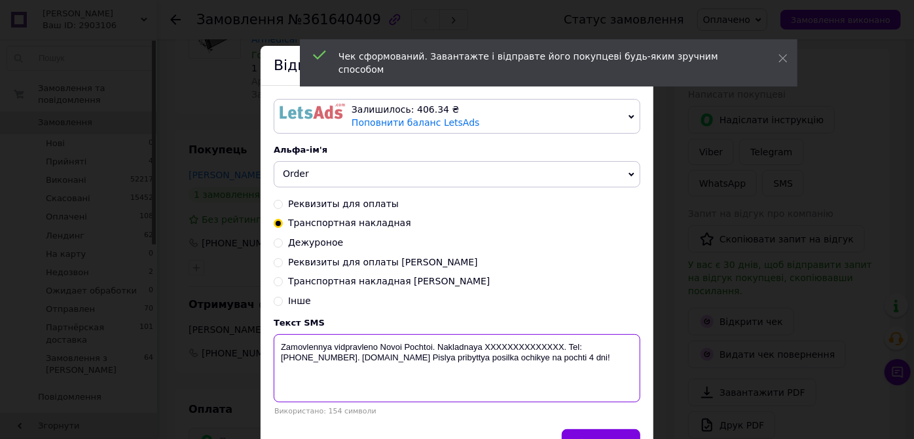
click at [502, 346] on textarea "Zamovlennya vidpravleno Novoi Pochtoi. Nakladnaya XXXXXXXXXXXXXX. Tel: +3806600…" at bounding box center [457, 368] width 367 height 68
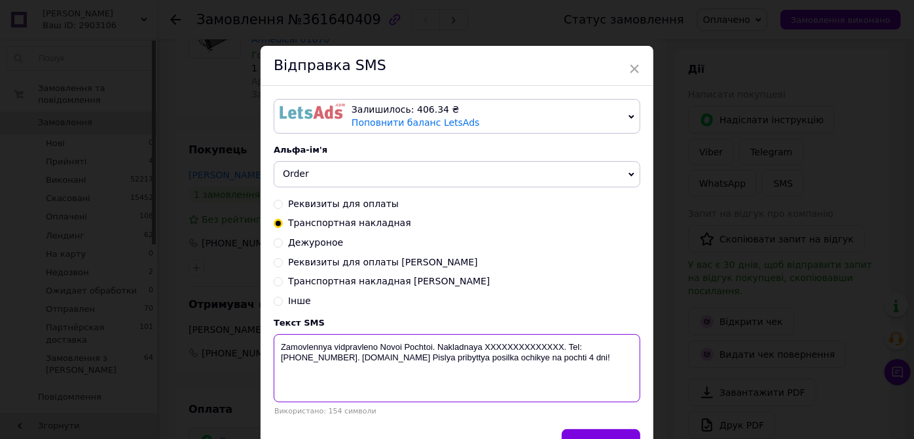
paste textarea "20451247331444"
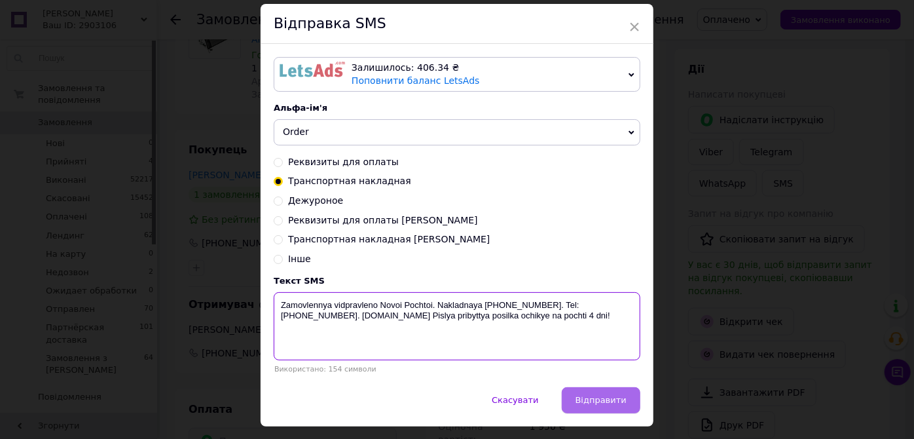
scroll to position [76, 0]
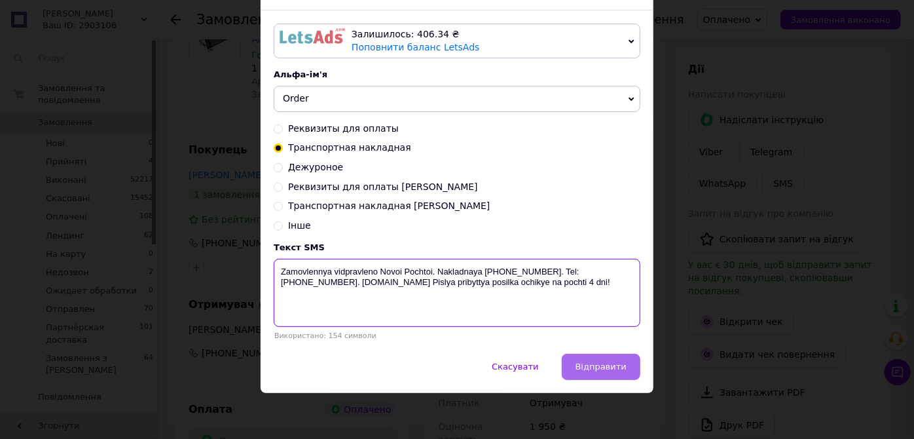
type textarea "Zamovlennya vidpravleno Novoi Pochtoi. Nakladnaya 20451247331444. Tel: +3806600…"
click at [606, 359] on button "Відправити" at bounding box center [601, 367] width 79 height 26
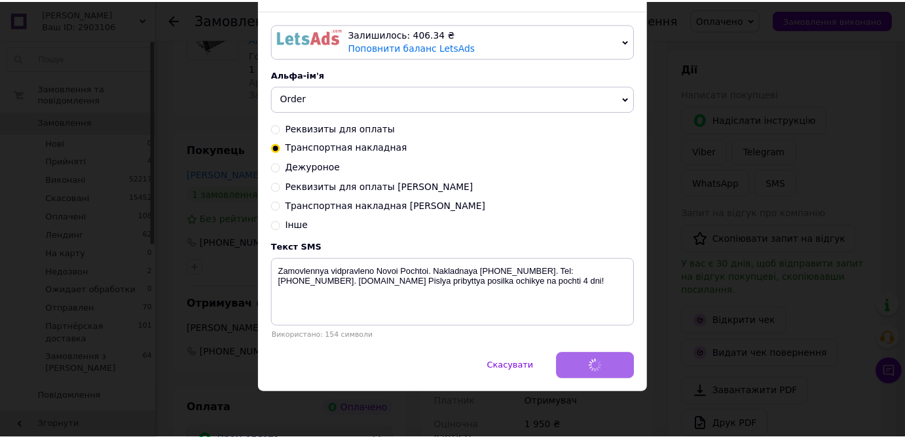
scroll to position [0, 0]
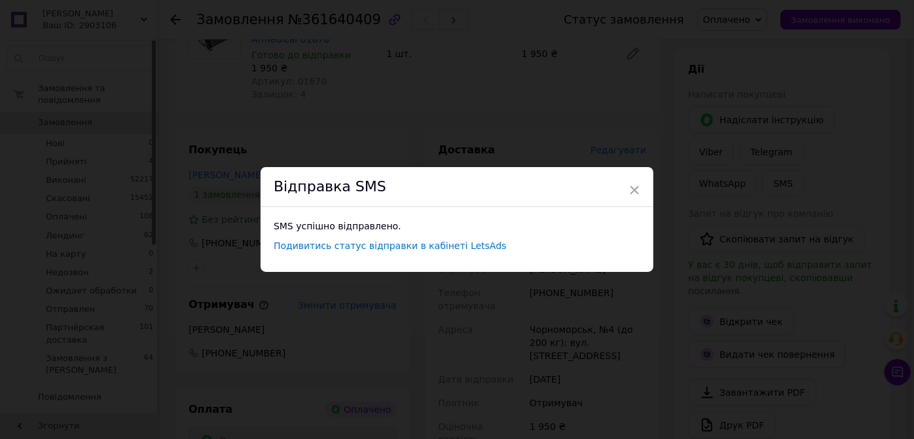
click at [633, 187] on span "×" at bounding box center [635, 190] width 12 height 22
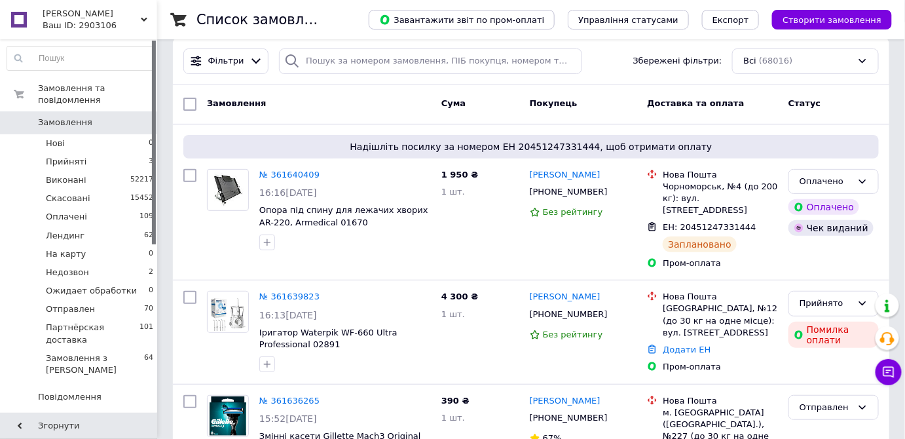
scroll to position [59, 0]
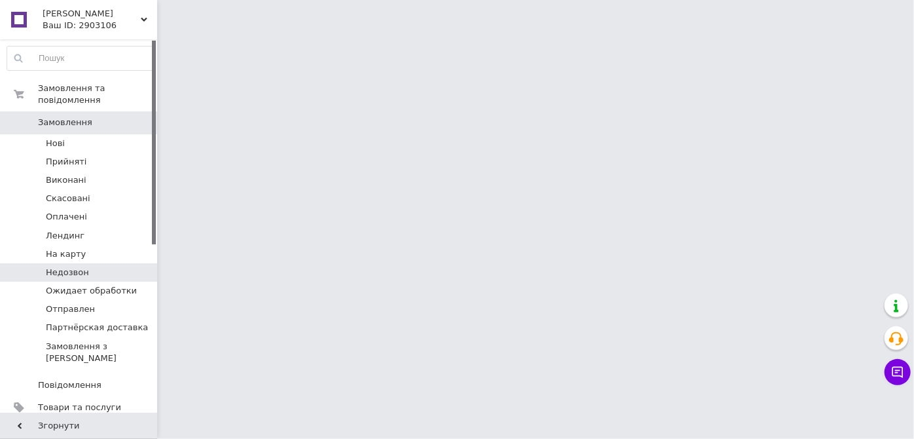
click at [76, 267] on span "Недозвон" at bounding box center [67, 273] width 43 height 12
click at [58, 267] on span "Недозвон" at bounding box center [67, 273] width 43 height 12
click at [79, 248] on span "На карту" at bounding box center [66, 254] width 40 height 12
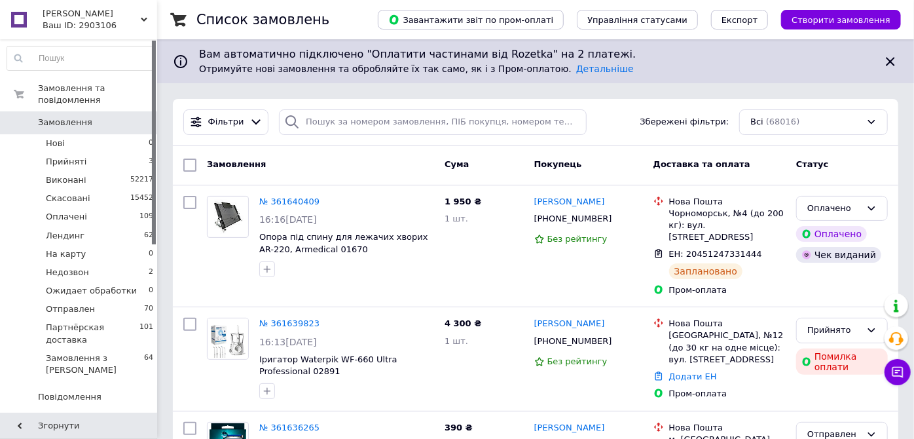
click at [60, 117] on span "Замовлення" at bounding box center [65, 123] width 54 height 12
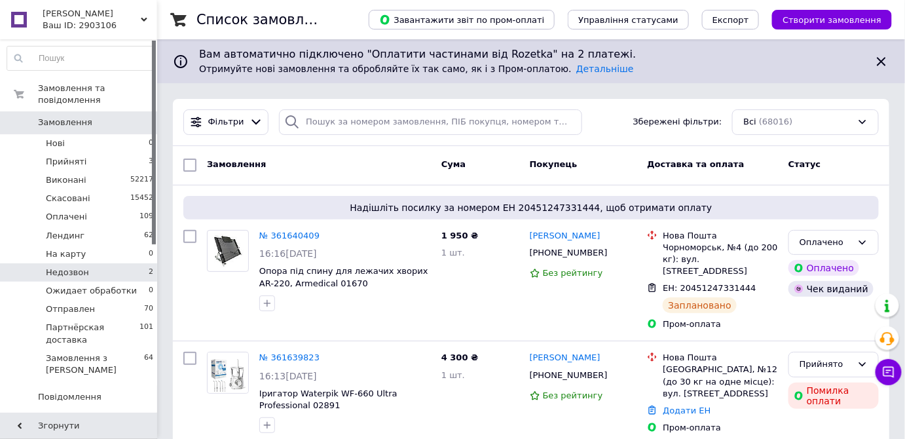
click at [67, 267] on span "Недозвон" at bounding box center [67, 273] width 43 height 12
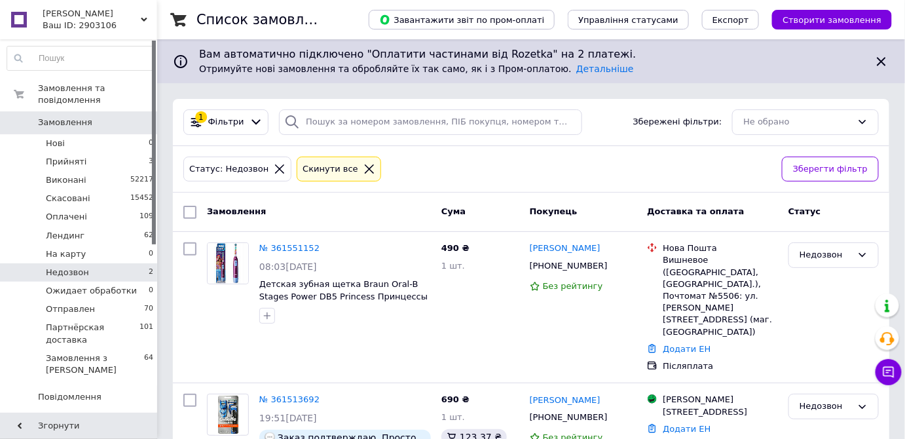
scroll to position [56, 0]
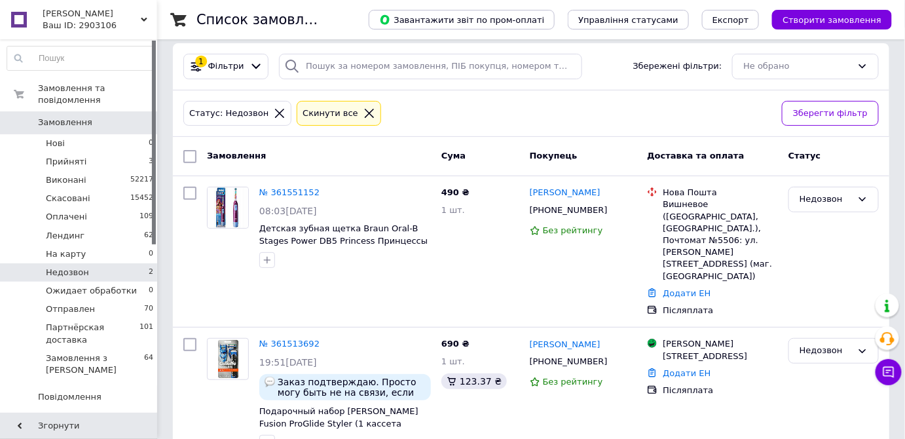
click at [86, 117] on span "Замовлення" at bounding box center [79, 123] width 83 height 12
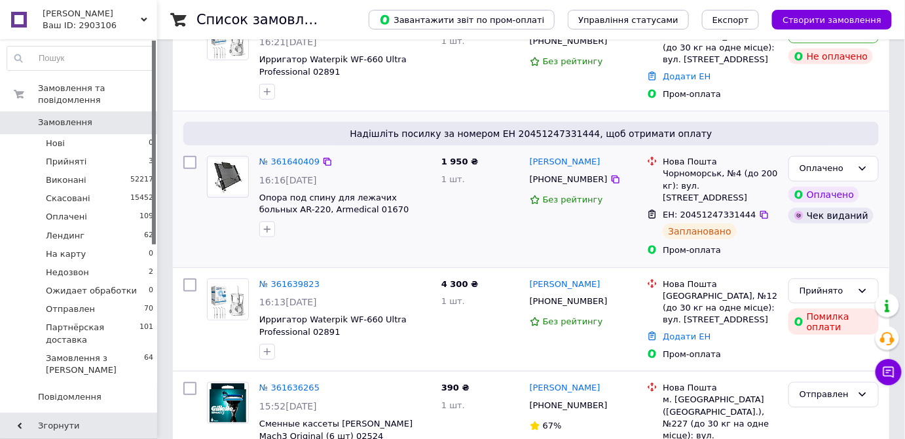
scroll to position [178, 0]
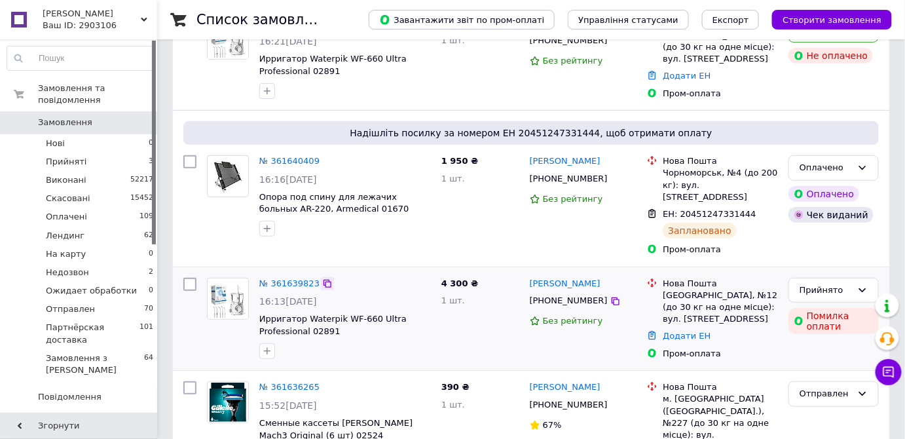
click at [322, 278] on icon at bounding box center [327, 283] width 10 height 10
drag, startPoint x: 523, startPoint y: 270, endPoint x: 596, endPoint y: 271, distance: 73.3
click at [593, 272] on div "№ 361639823 16:13, 12.09.2025 Ирригатор Waterpik WF-660 Ultra Professional 0289…" at bounding box center [531, 318] width 706 height 93
click at [623, 276] on div "[PERSON_NAME]" at bounding box center [583, 283] width 110 height 15
drag, startPoint x: 618, startPoint y: 270, endPoint x: 529, endPoint y: 268, distance: 89.1
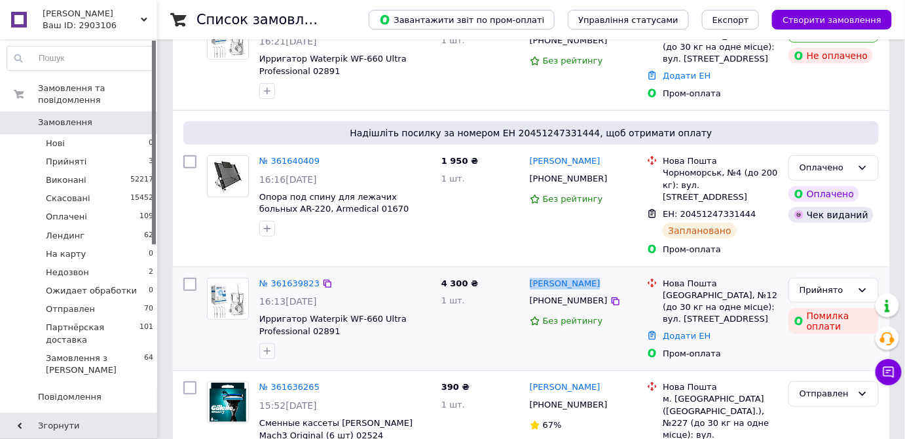
click at [529, 276] on div "[PERSON_NAME]" at bounding box center [583, 283] width 110 height 15
copy link "[PERSON_NAME]"
click at [817, 284] on div "Прийнято" at bounding box center [826, 291] width 52 height 14
click at [805, 329] on li "Скасовано" at bounding box center [833, 341] width 89 height 24
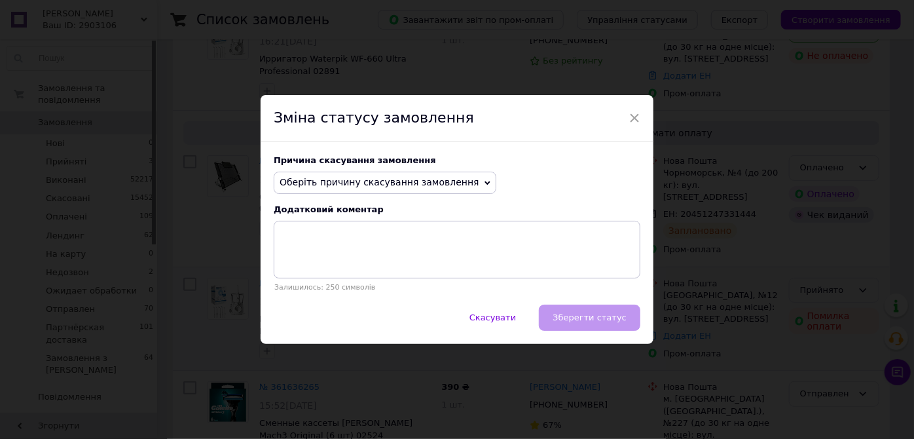
click at [391, 182] on span "Оберіть причину скасування замовлення" at bounding box center [380, 182] width 200 height 10
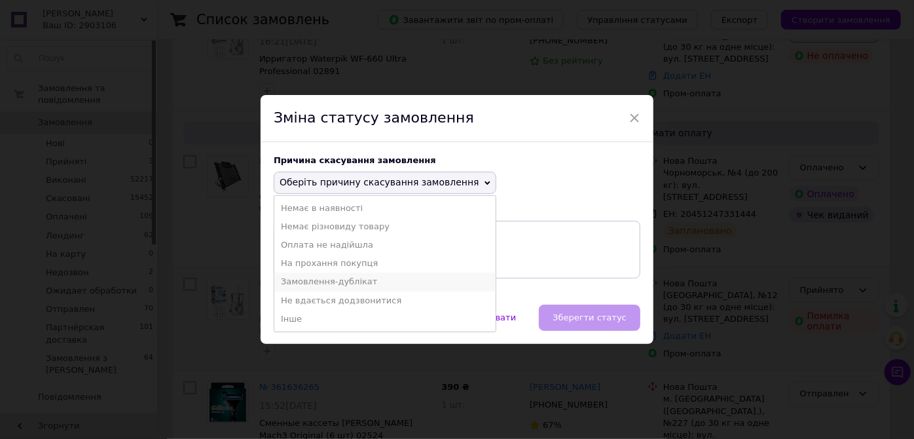
click at [341, 280] on li "Замовлення-дублікат" at bounding box center [384, 281] width 221 height 18
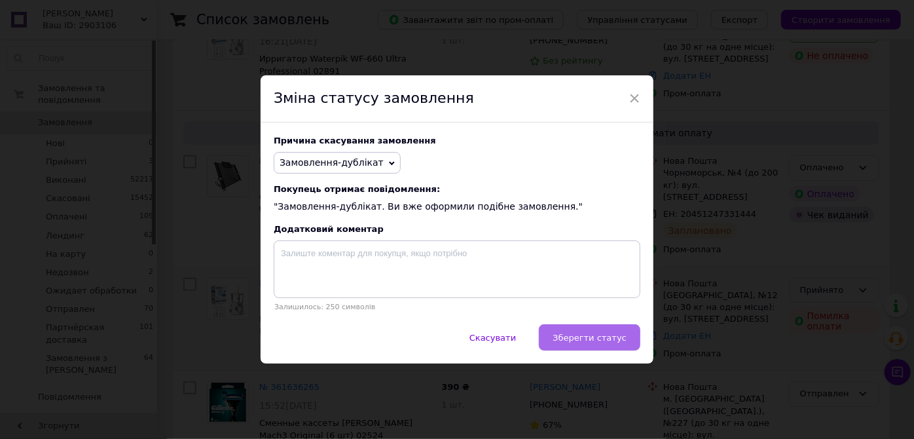
click at [583, 339] on span "Зберегти статус" at bounding box center [590, 338] width 74 height 10
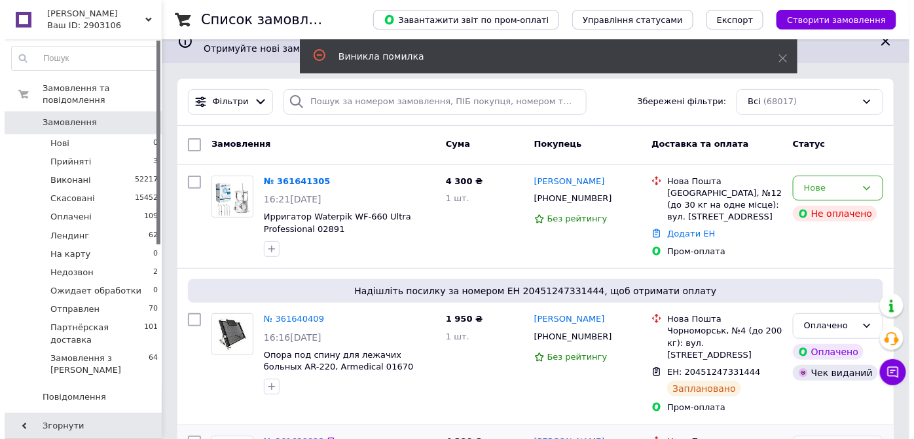
scroll to position [0, 0]
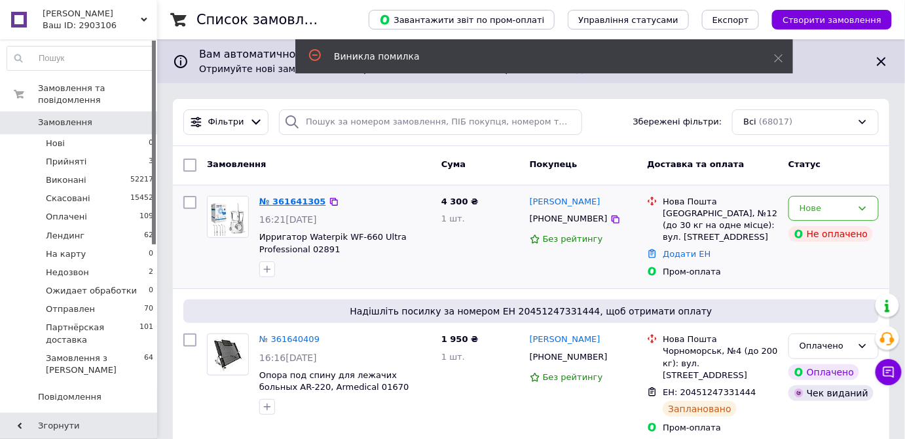
click at [295, 200] on link "№ 361641305" at bounding box center [292, 201] width 67 height 10
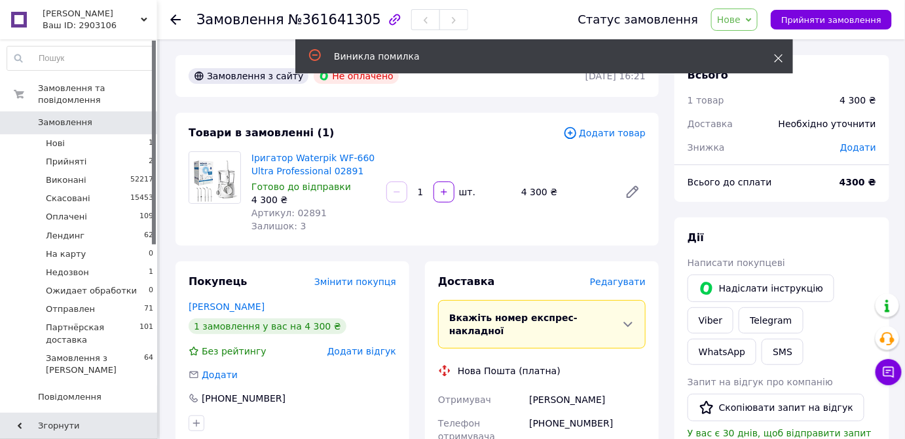
click at [781, 56] on icon at bounding box center [778, 58] width 9 height 9
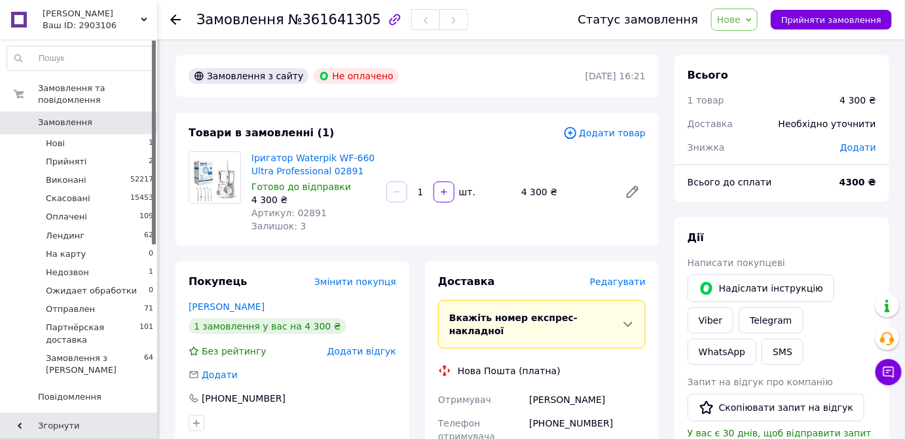
click at [735, 17] on span "Нове" at bounding box center [729, 19] width 24 height 10
click at [739, 45] on li "Прийнято" at bounding box center [769, 46] width 115 height 20
click at [68, 117] on span "Замовлення" at bounding box center [65, 123] width 54 height 12
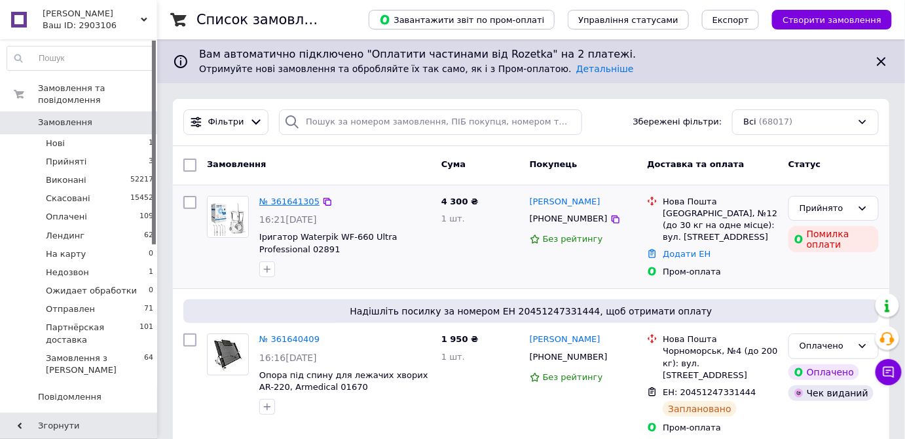
click at [291, 202] on link "№ 361641305" at bounding box center [289, 201] width 60 height 10
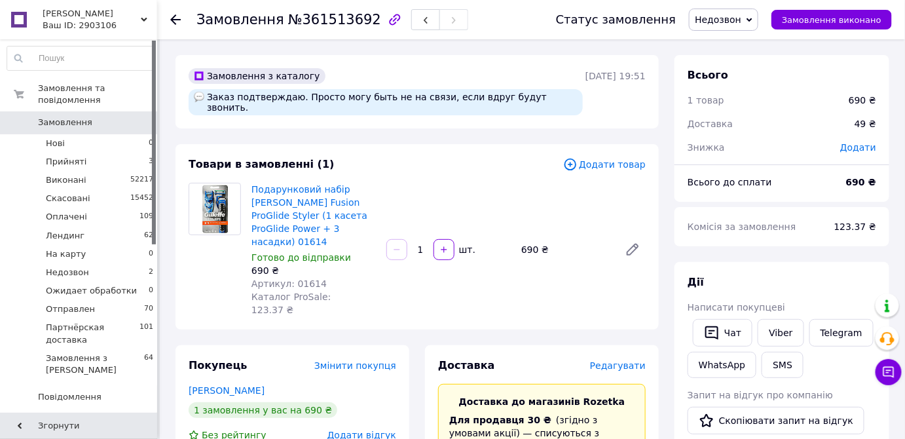
click at [332, 20] on span "№361513692" at bounding box center [334, 20] width 93 height 16
click at [331, 20] on span "№361513692" at bounding box center [334, 20] width 93 height 16
copy span "361513692"
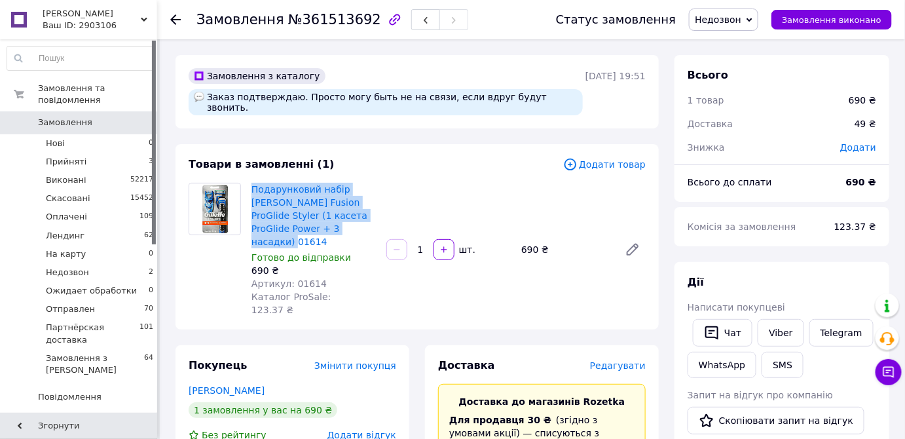
drag, startPoint x: 248, startPoint y: 177, endPoint x: 329, endPoint y: 219, distance: 91.4
click at [329, 219] on div "Подарунковий набір [PERSON_NAME] Fusion ProGlide Styler (1 касета ProGlide Powe…" at bounding box center [313, 249] width 135 height 139
copy link "Подарунковий набір [PERSON_NAME] Fusion ProGlide Styler (1 касета ProGlide Powe…"
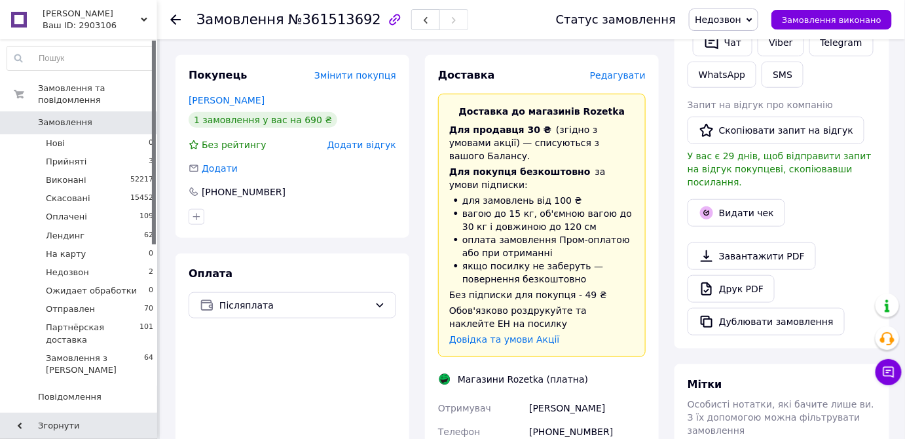
scroll to position [297, 0]
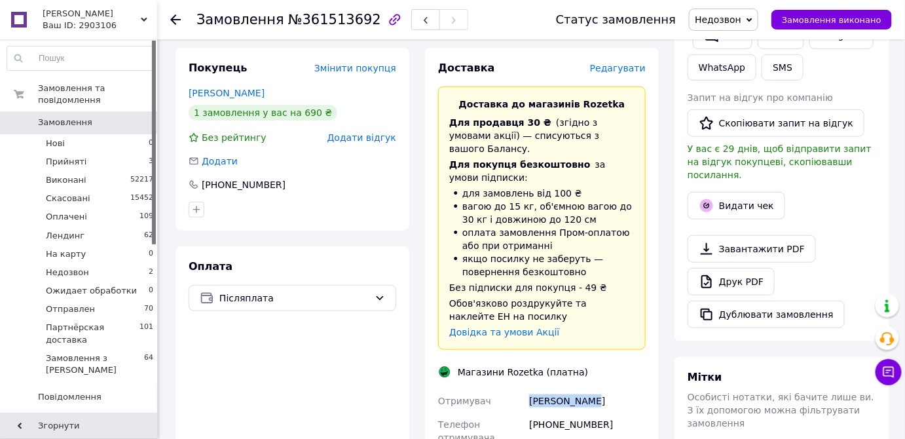
drag, startPoint x: 525, startPoint y: 351, endPoint x: 599, endPoint y: 350, distance: 74.0
copy div "Отримувач [PERSON_NAME]"
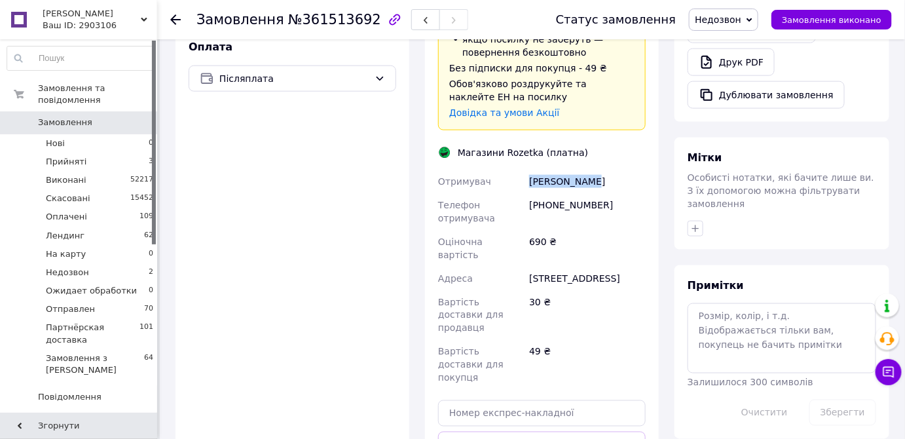
scroll to position [595, 0]
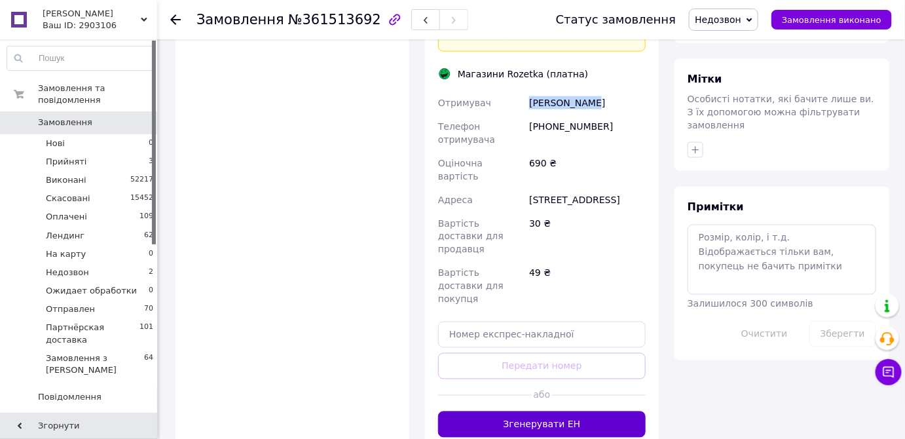
click at [554, 411] on button "Згенерувати ЕН" at bounding box center [542, 424] width 208 height 26
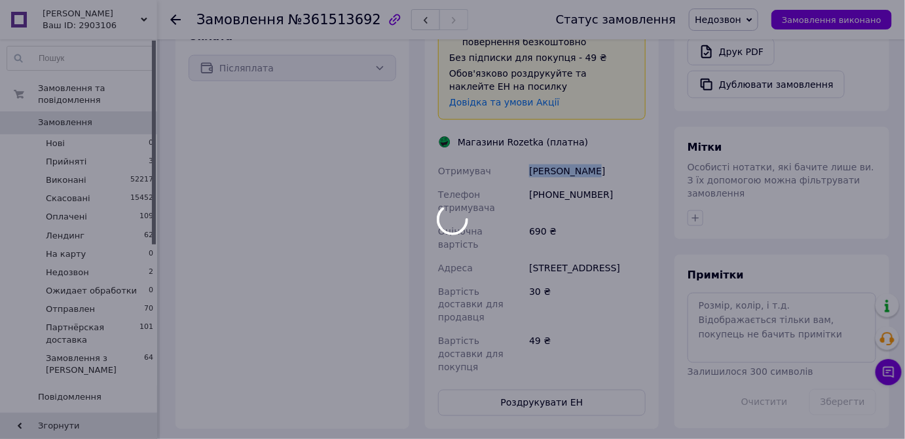
scroll to position [476, 0]
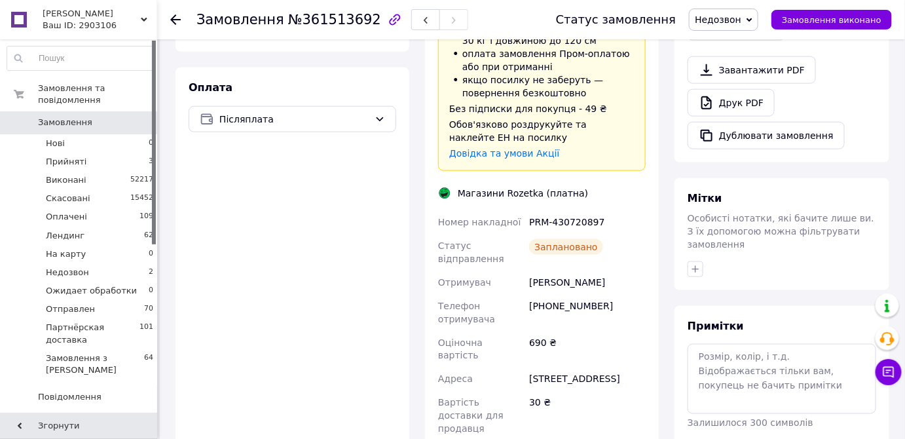
click at [564, 210] on div "PRM-430720897" at bounding box center [587, 222] width 122 height 24
copy div "PRM-430720897"
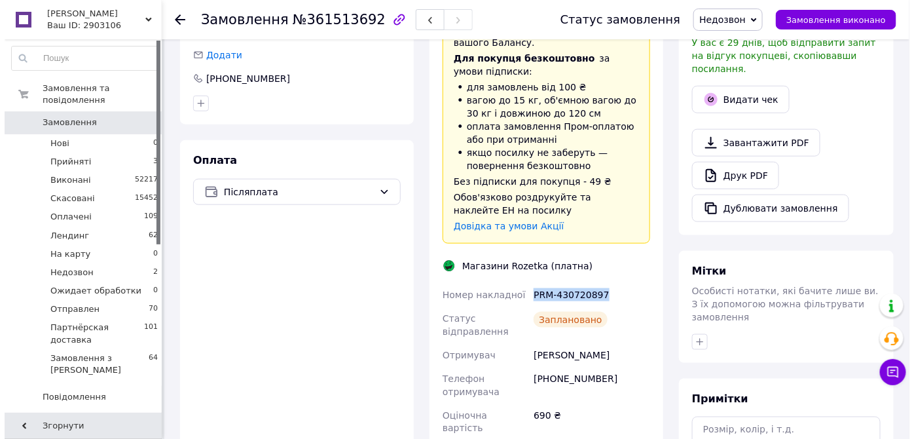
scroll to position [297, 0]
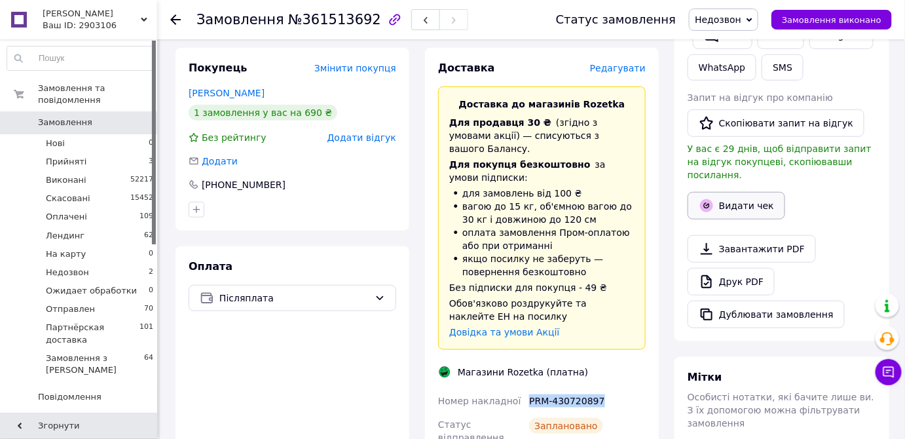
click at [722, 194] on button "Видати чек" at bounding box center [737, 206] width 98 height 28
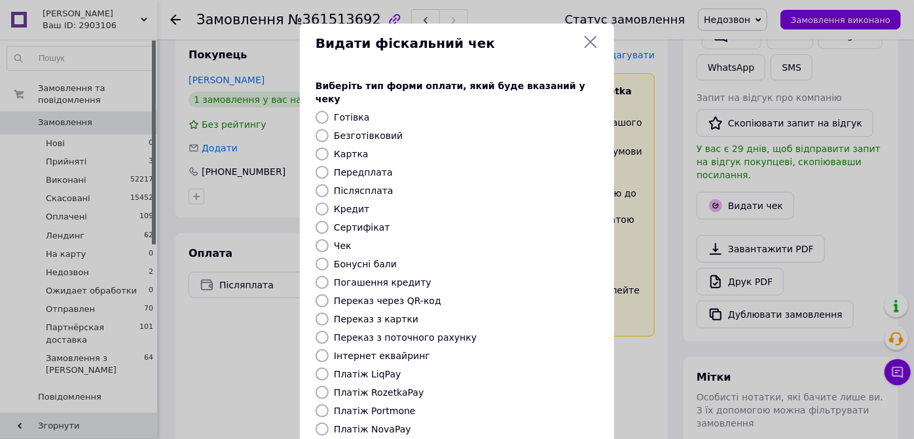
click at [375, 387] on label "Платіж RozetkaPay" at bounding box center [379, 392] width 90 height 10
click at [329, 386] on input "Платіж RozetkaPay" at bounding box center [322, 392] width 13 height 13
radio input "true"
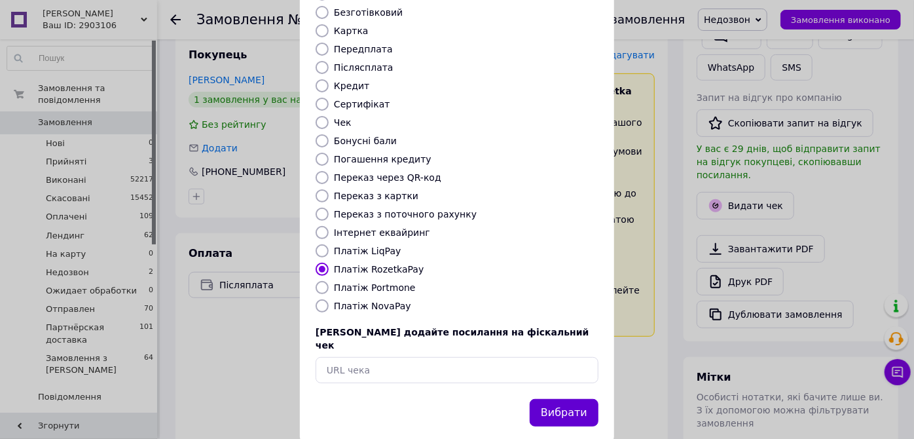
click at [571, 399] on button "Вибрати" at bounding box center [564, 413] width 69 height 28
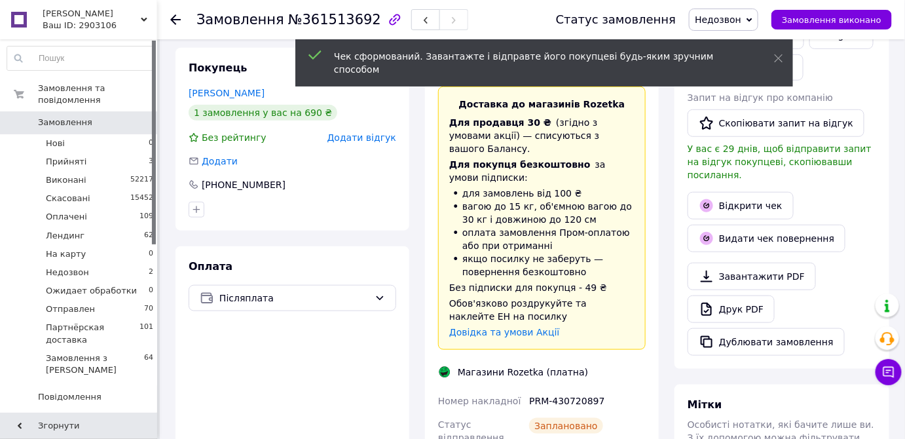
click at [787, 65] on div "Чек сформований. Завантажте і відправте його покупцеві будь-яким зручним способ…" at bounding box center [544, 64] width 498 height 50
click at [779, 54] on icon at bounding box center [778, 58] width 9 height 9
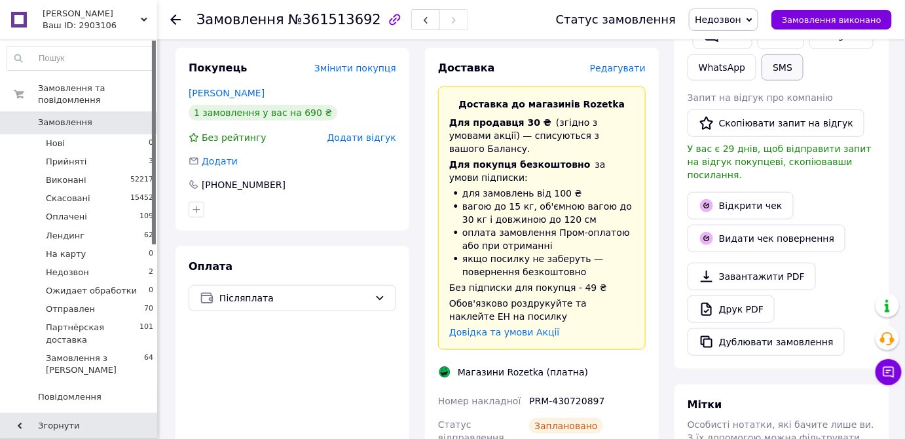
click at [784, 66] on button "SMS" at bounding box center [783, 67] width 42 height 26
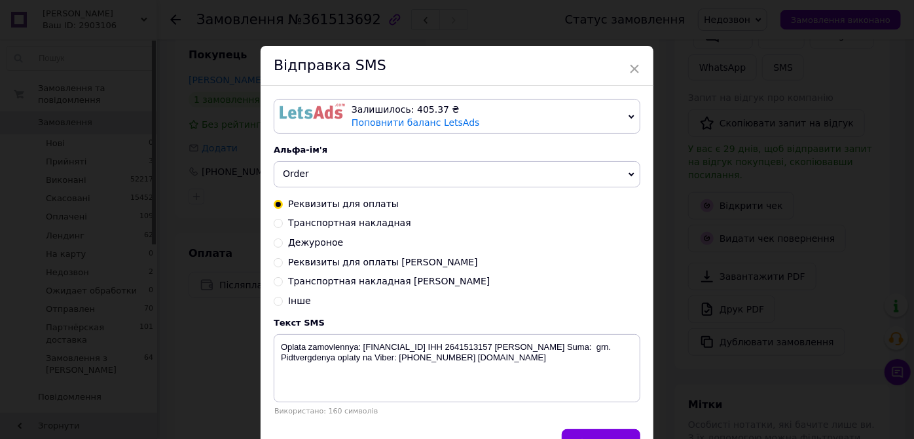
click at [344, 228] on span "Транспортная накладная" at bounding box center [349, 222] width 123 height 10
click at [283, 227] on input "Транспортная накладная" at bounding box center [278, 221] width 9 height 9
radio input "true"
radio input "false"
click at [509, 342] on textarea "Zamovlennya vidpravleno Novoi Pochtoi. Nakladnaya XXXXXXXXXXXXXX. Tel: +3806600…" at bounding box center [457, 368] width 367 height 68
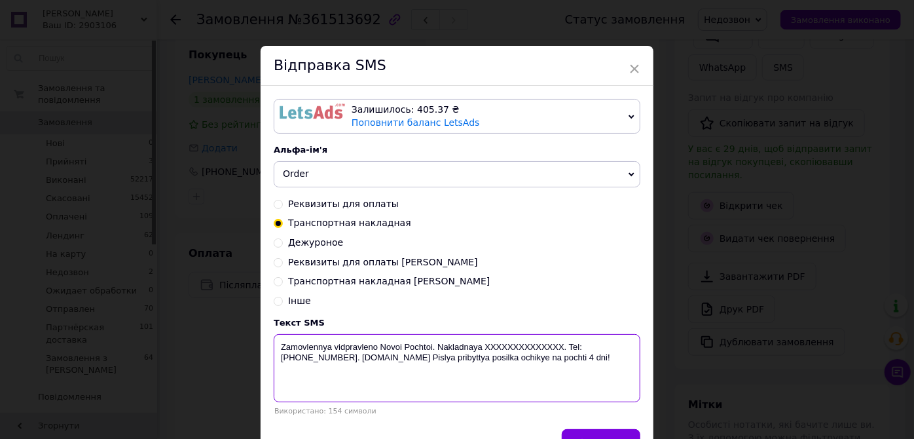
click at [509, 342] on textarea "Zamovlennya vidpravleno Novoi Pochtoi. Nakladnaya XXXXXXXXXXXXXX. Tel: +3806600…" at bounding box center [457, 368] width 367 height 68
paste textarea "PRM-430720897"
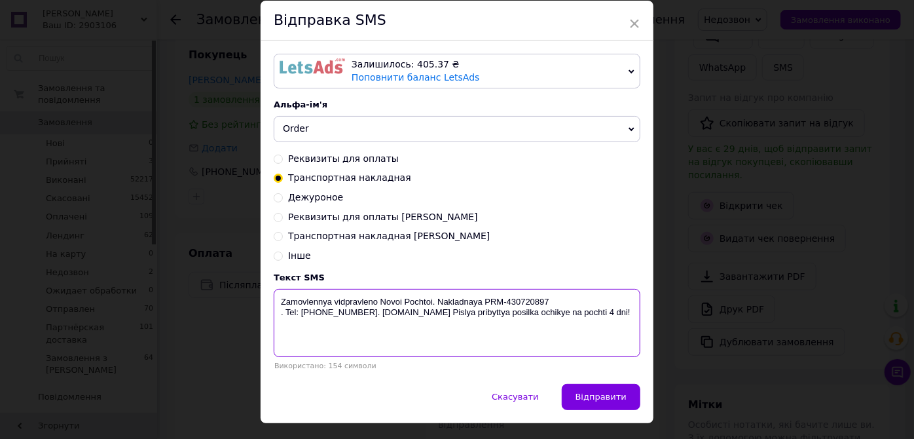
scroll to position [76, 0]
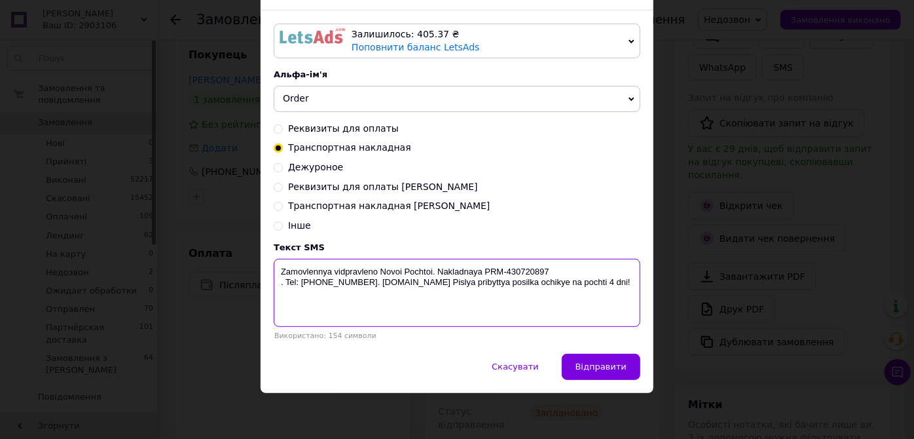
drag, startPoint x: 433, startPoint y: 270, endPoint x: 279, endPoint y: 267, distance: 154.6
click at [279, 267] on textarea "Zamovlennya vidpravleno Novoi Pochtoi. Nakladnaya PRM-430720897 . Tel: +3806600…" at bounding box center [457, 293] width 367 height 68
type textarea "Nakladnaya PRM-430720897 . Tel: +380660002777. biotrading.com.ua Pislya pribytt…"
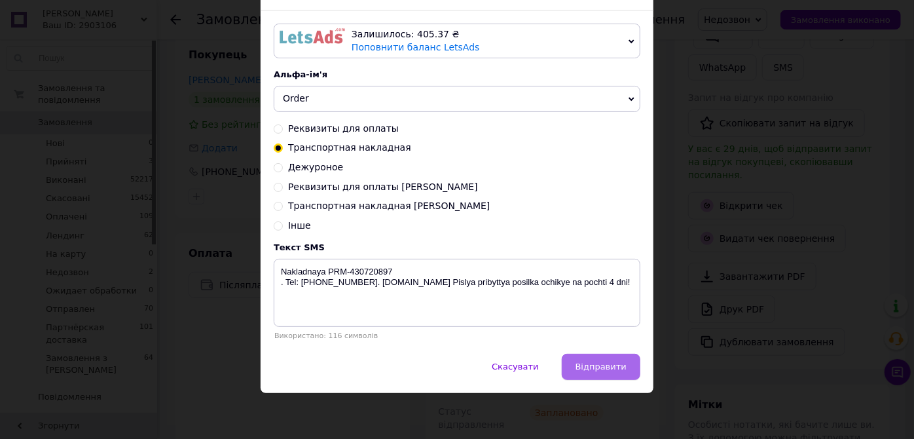
click at [571, 369] on button "Відправити" at bounding box center [601, 367] width 79 height 26
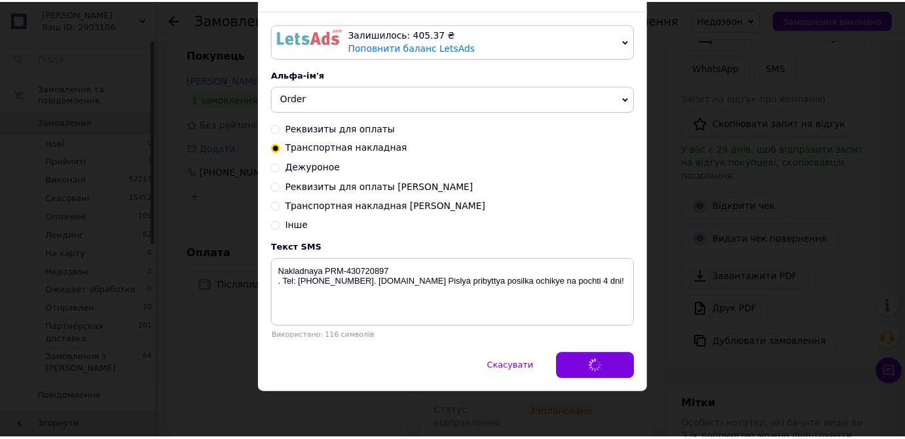
scroll to position [0, 0]
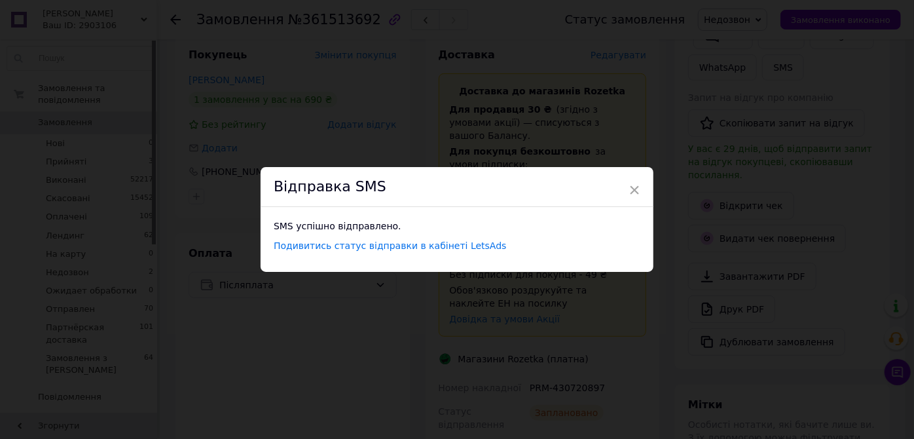
click at [634, 183] on span "×" at bounding box center [635, 190] width 12 height 22
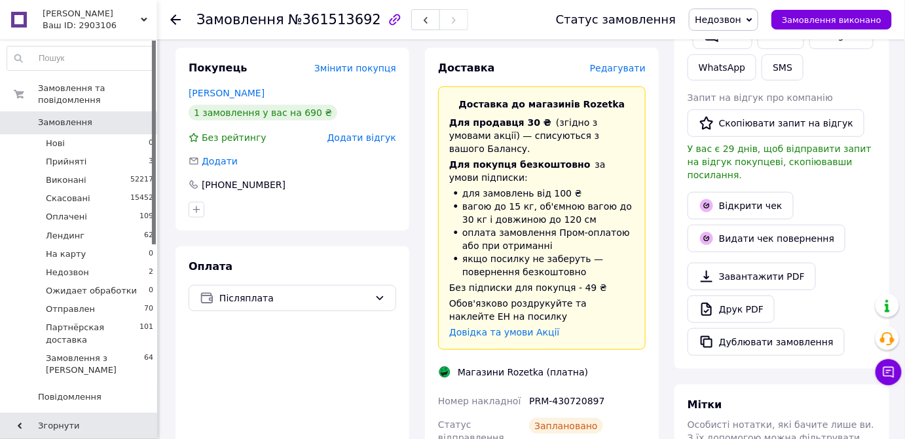
click at [718, 19] on span "Недозвон" at bounding box center [718, 19] width 46 height 10
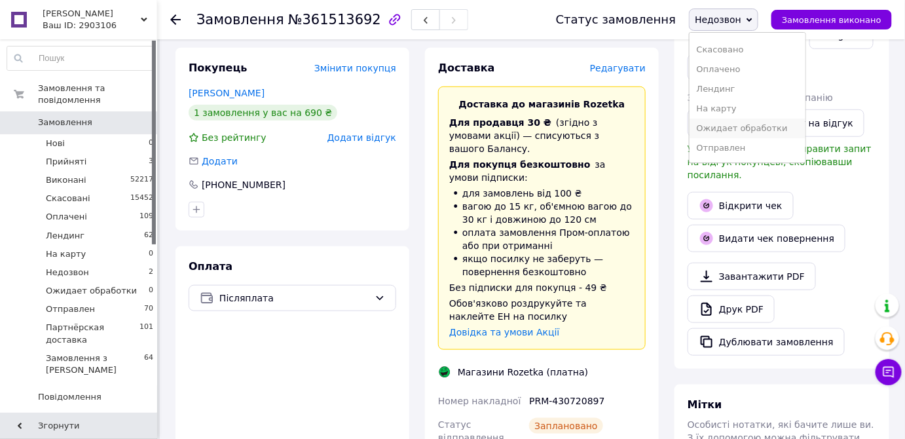
scroll to position [53, 0]
click at [724, 134] on li "Отправлен" at bounding box center [746, 130] width 115 height 20
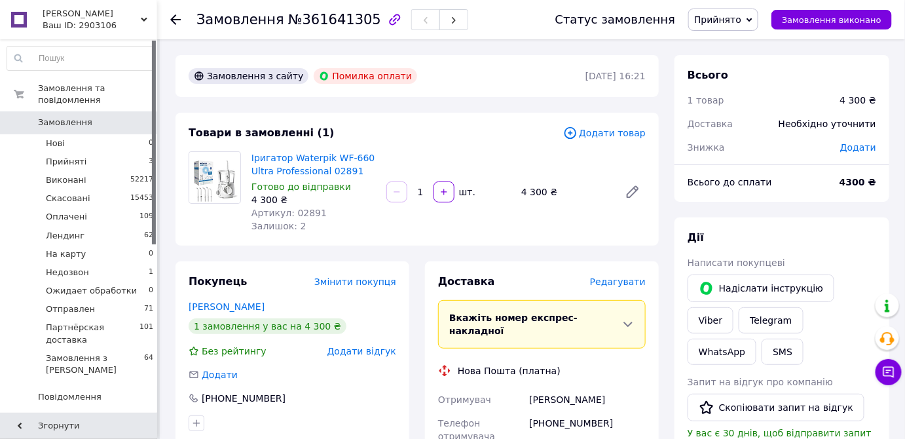
click at [54, 117] on span "Замовлення" at bounding box center [65, 123] width 54 height 12
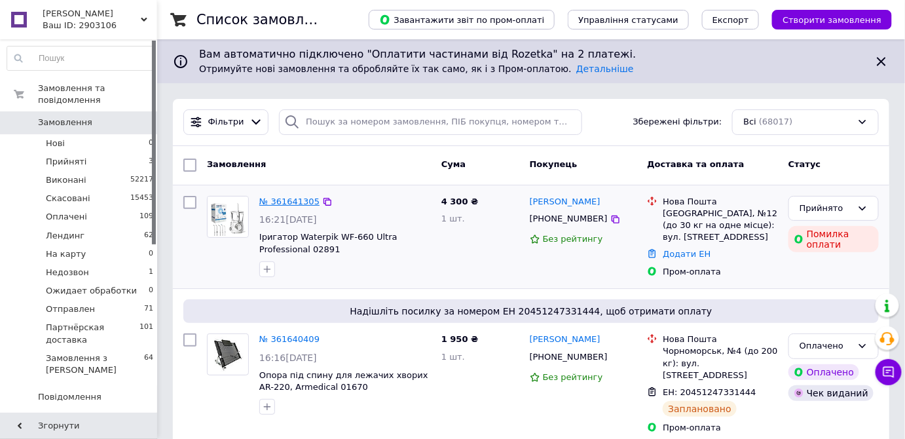
click at [295, 199] on link "№ 361641305" at bounding box center [289, 201] width 60 height 10
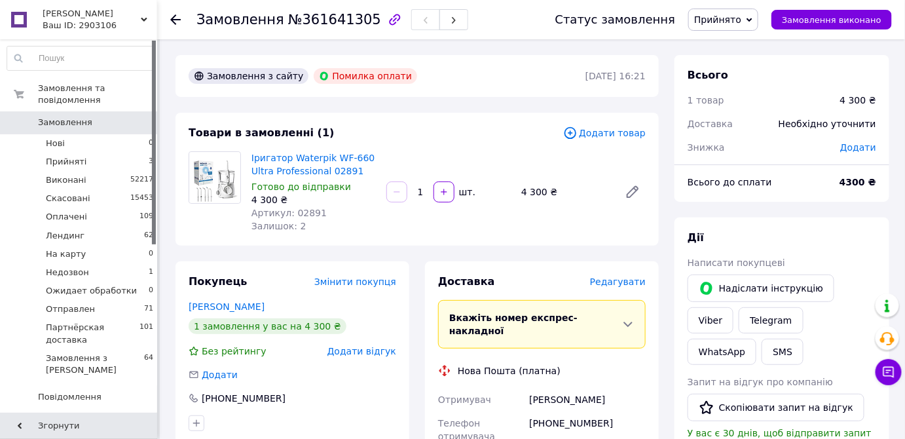
click at [717, 25] on span "Прийнято" at bounding box center [717, 19] width 47 height 10
click at [730, 65] on li "Скасовано" at bounding box center [746, 66] width 115 height 20
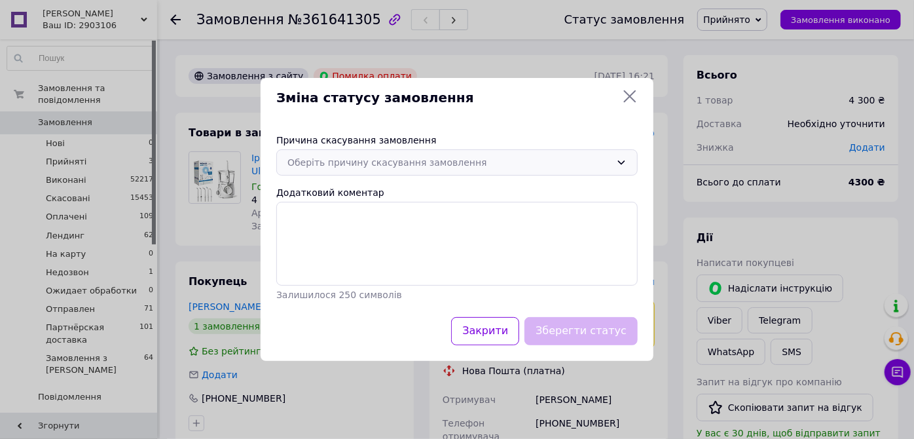
click at [337, 161] on div "Оберіть причину скасування замовлення" at bounding box center [448, 162] width 323 height 14
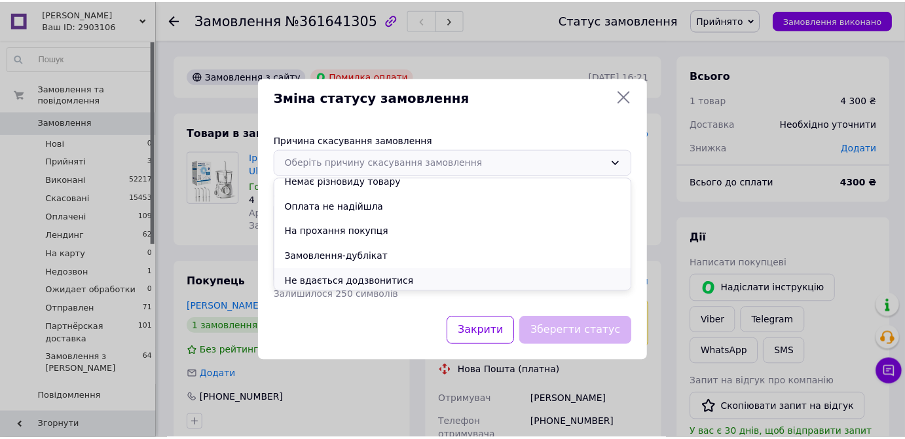
scroll to position [61, 0]
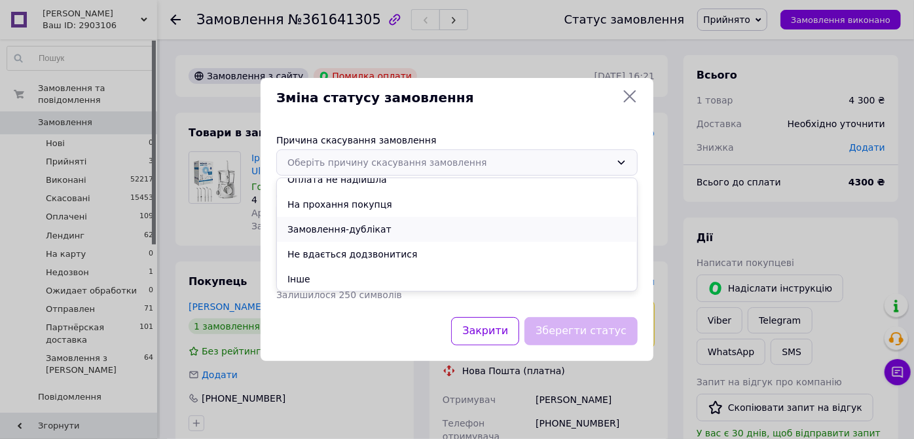
click at [328, 229] on li "Замовлення-дублікат" at bounding box center [457, 229] width 360 height 25
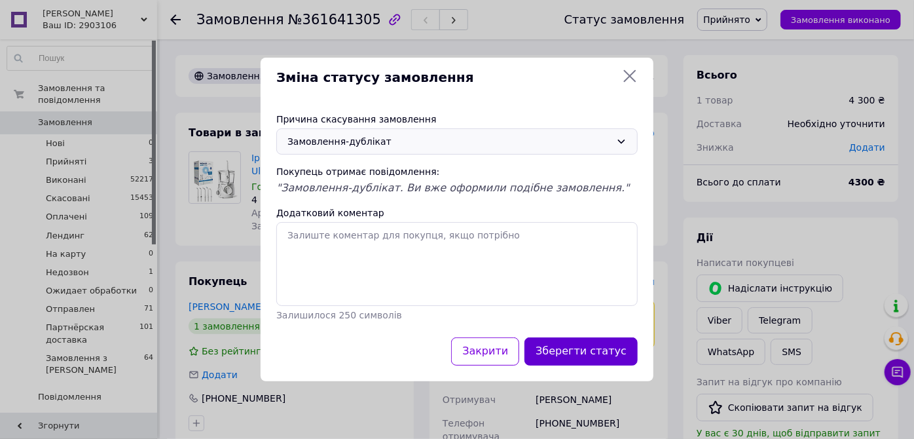
click at [564, 351] on button "Зберегти статус" at bounding box center [580, 351] width 113 height 28
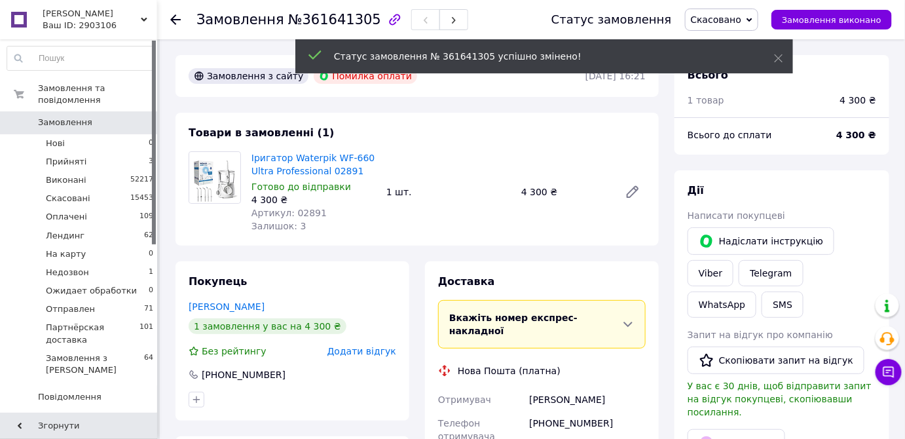
click at [321, 23] on span "№361641305" at bounding box center [334, 20] width 93 height 16
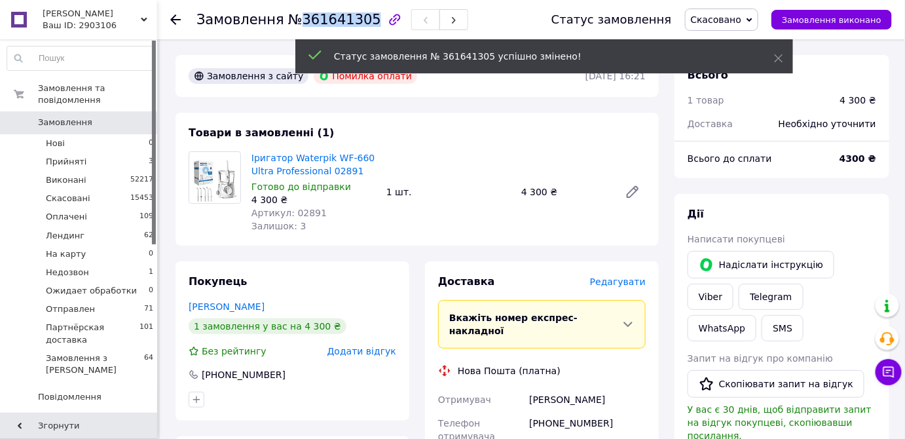
copy span "361641305"
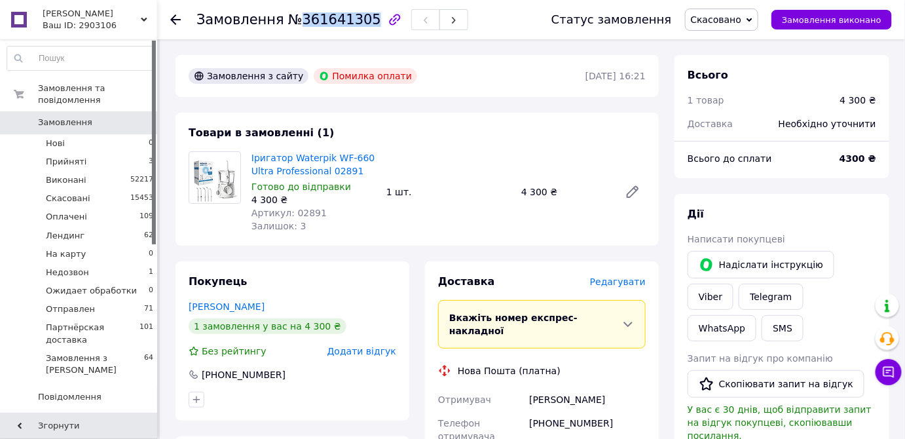
click at [76, 117] on span "Замовлення" at bounding box center [65, 123] width 54 height 12
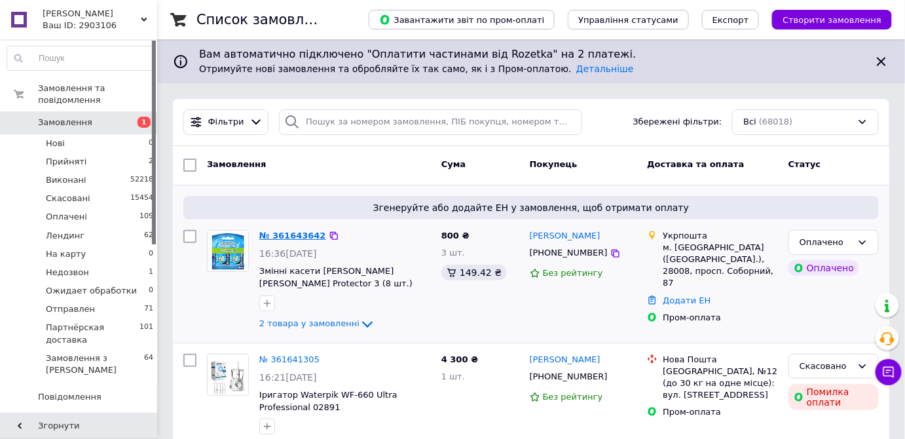
click at [291, 234] on link "№ 361643642" at bounding box center [292, 235] width 67 height 10
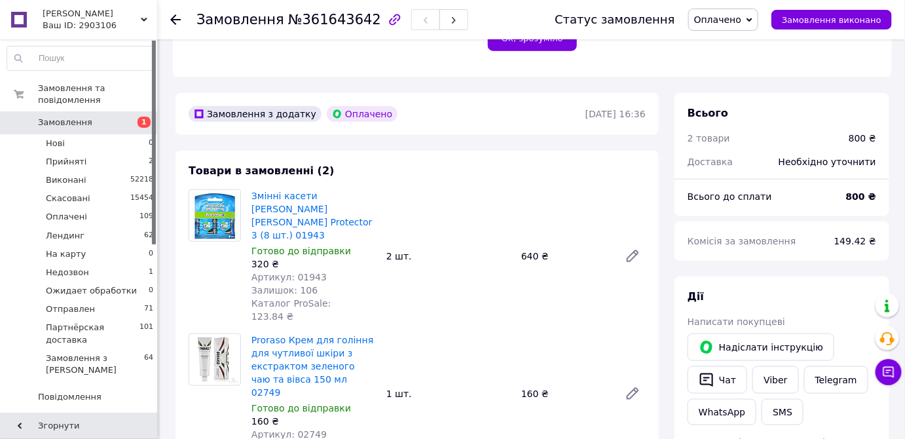
scroll to position [357, 0]
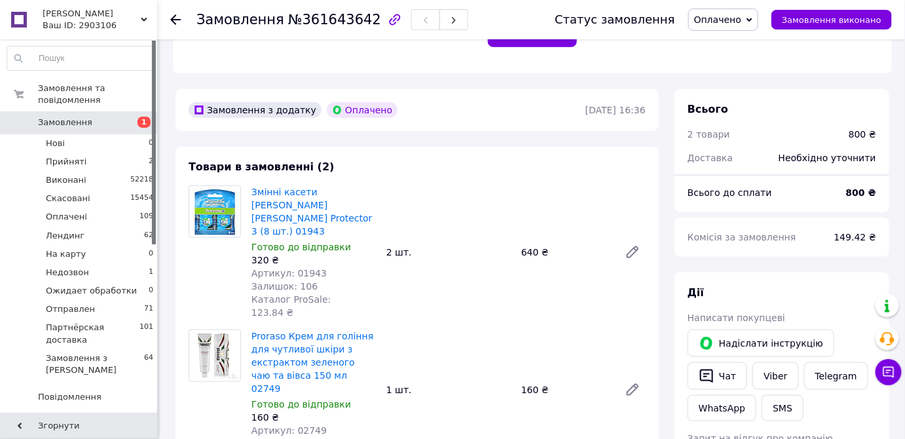
click at [331, 18] on span "№361643642" at bounding box center [334, 20] width 93 height 16
copy span "361643642"
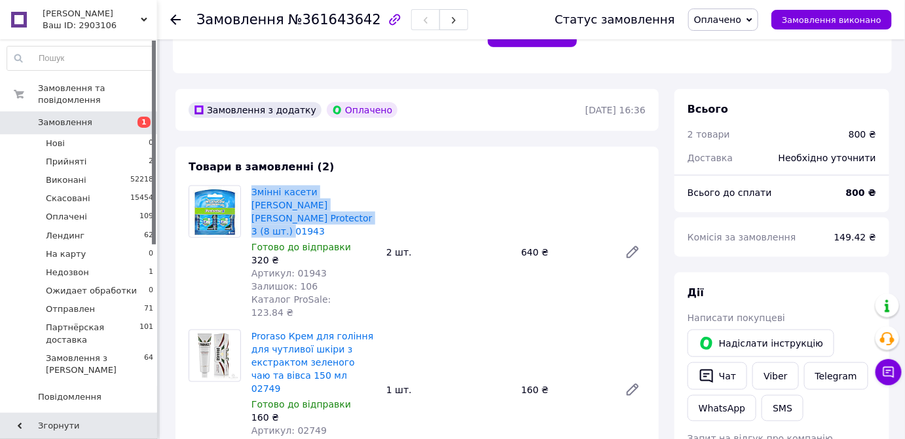
drag, startPoint x: 250, startPoint y: 165, endPoint x: 299, endPoint y: 191, distance: 54.8
click at [299, 191] on div "Змінні касети [PERSON_NAME] [PERSON_NAME] Protector 3 (8 шт.) 01943 Готово до в…" at bounding box center [313, 252] width 135 height 139
copy link "Змінні касети [PERSON_NAME] [PERSON_NAME] Protector 3 (8 шт.) 01943"
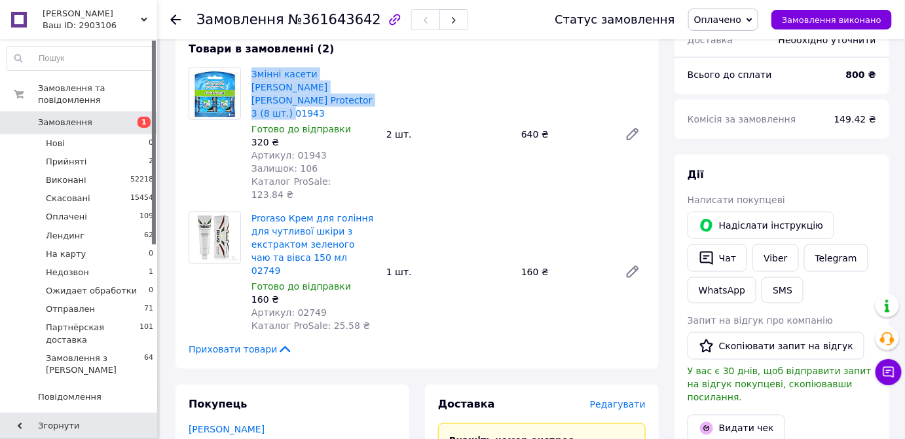
scroll to position [476, 0]
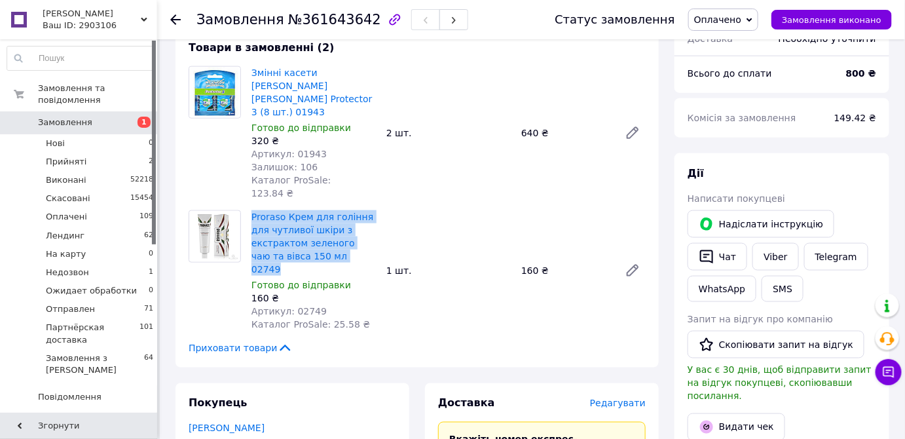
drag, startPoint x: 248, startPoint y: 164, endPoint x: 284, endPoint y: 206, distance: 55.8
click at [284, 208] on div "Proraso Крем для гоління для чутливої шкіри з екстрактом зеленого чаю та вівса …" at bounding box center [313, 271] width 135 height 126
copy link "Proraso Крем для гоління для чутливої шкіри з екстрактом зеленого чаю та вівса …"
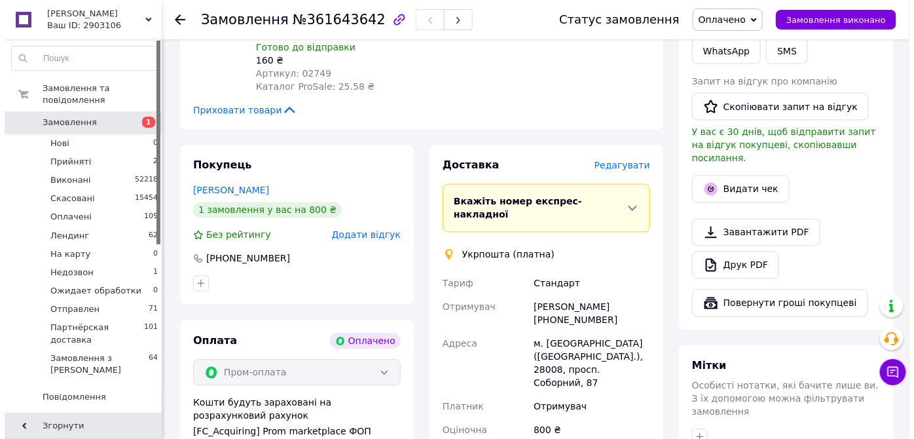
scroll to position [714, 0]
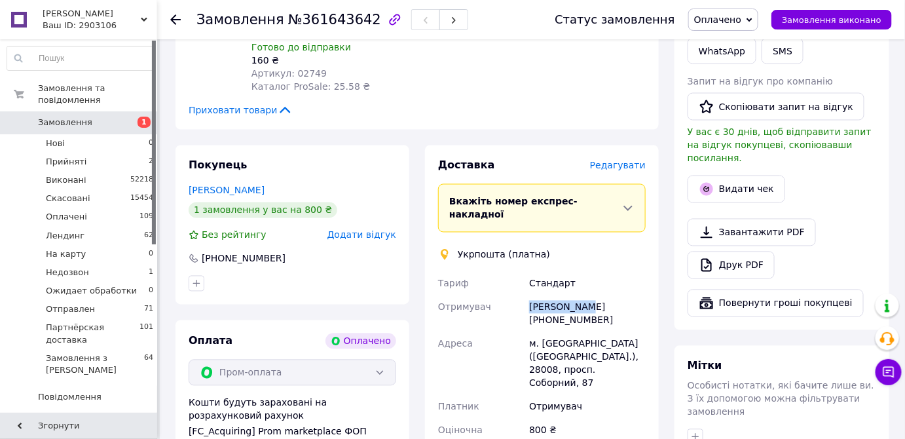
drag, startPoint x: 525, startPoint y: 224, endPoint x: 598, endPoint y: 230, distance: 73.6
click at [598, 272] on div "[PERSON_NAME] Отримувач [PERSON_NAME] [PHONE_NUMBER] Адреса м. [GEOGRAPHIC_DATA…" at bounding box center [541, 363] width 213 height 183
copy div "Отримувач [PERSON_NAME]"
click at [616, 160] on span "Редагувати" at bounding box center [618, 165] width 56 height 10
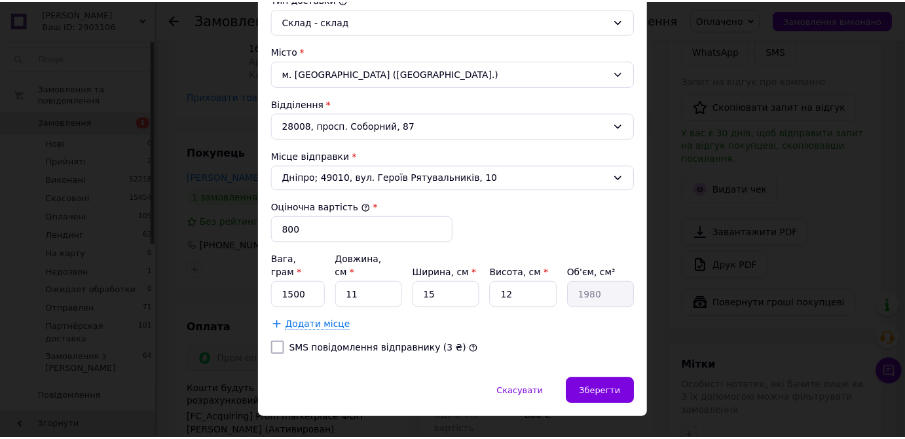
scroll to position [375, 0]
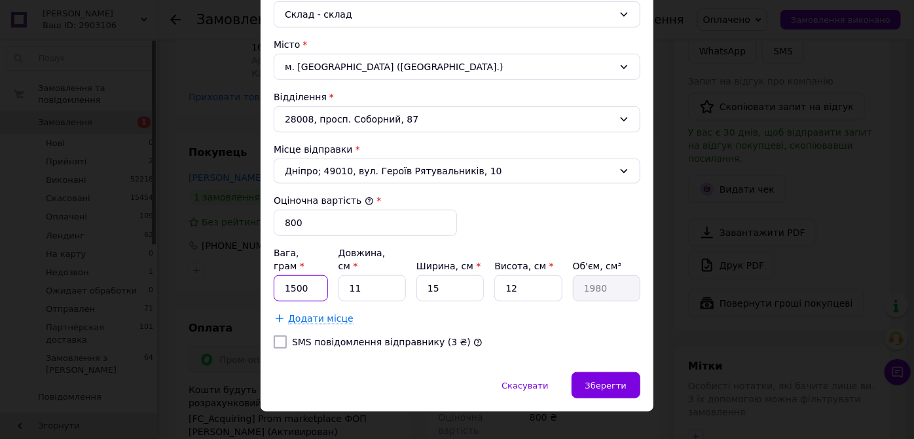
drag, startPoint x: 309, startPoint y: 274, endPoint x: 278, endPoint y: 266, distance: 32.4
click at [278, 275] on input "1500" at bounding box center [301, 288] width 54 height 26
type input "0.2"
drag, startPoint x: 440, startPoint y: 271, endPoint x: 417, endPoint y: 269, distance: 23.0
click at [417, 275] on input "15" at bounding box center [449, 288] width 67 height 26
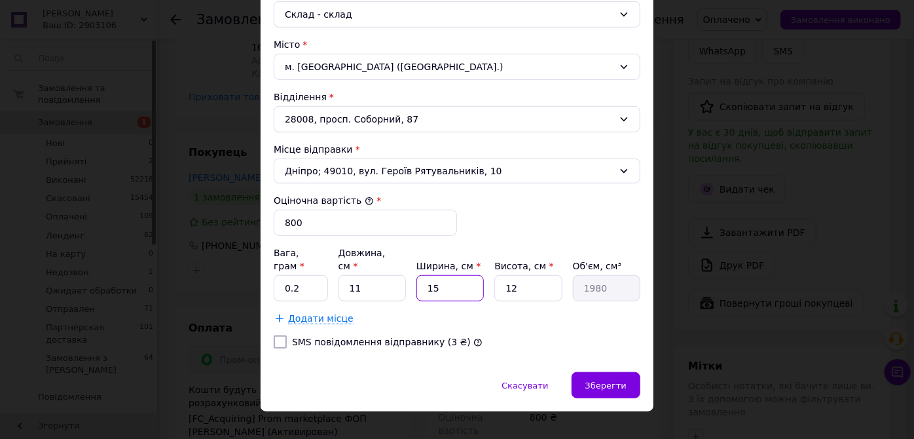
type input "5"
type input "660"
type input "5"
click at [592, 380] on span "Зберегти" at bounding box center [605, 385] width 41 height 10
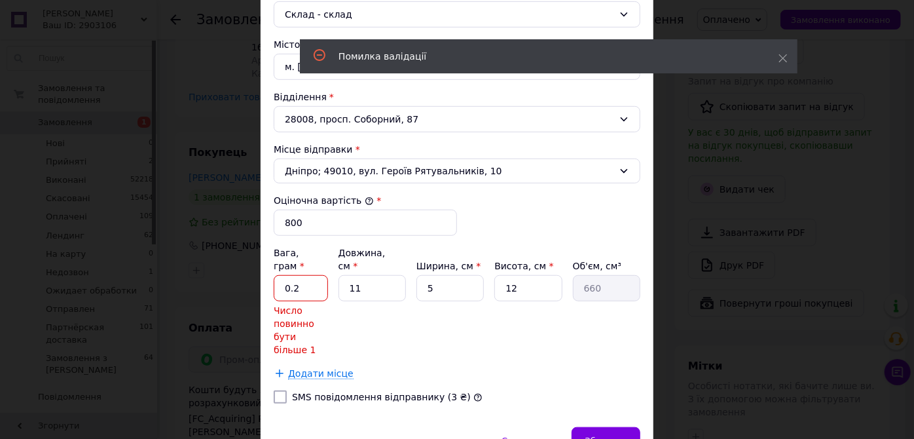
drag, startPoint x: 299, startPoint y: 271, endPoint x: 283, endPoint y: 270, distance: 15.8
click at [283, 275] on input "0.2" at bounding box center [301, 288] width 54 height 26
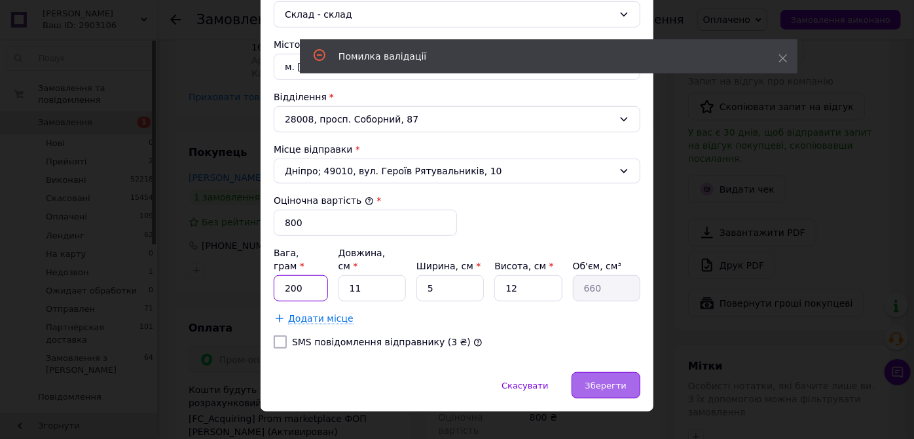
type input "200"
click at [602, 380] on span "Зберегти" at bounding box center [605, 385] width 41 height 10
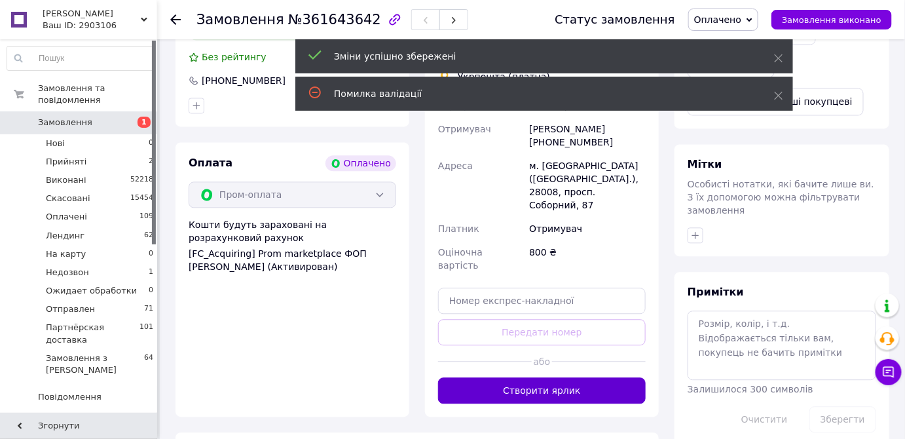
scroll to position [892, 0]
click at [562, 377] on button "Створити ярлик" at bounding box center [542, 390] width 208 height 26
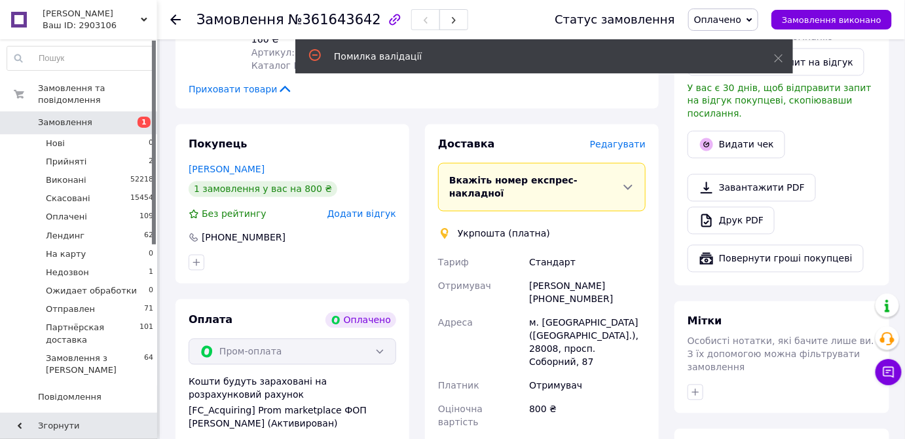
scroll to position [714, 0]
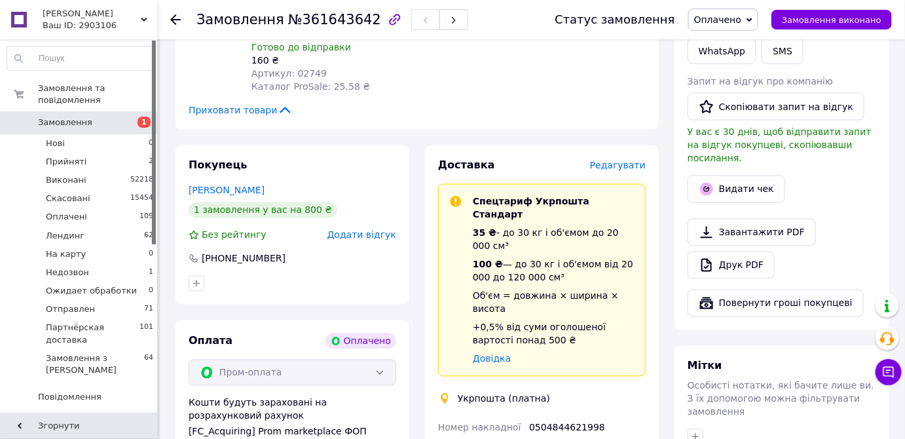
click at [557, 416] on div "0504844621998" at bounding box center [587, 428] width 122 height 24
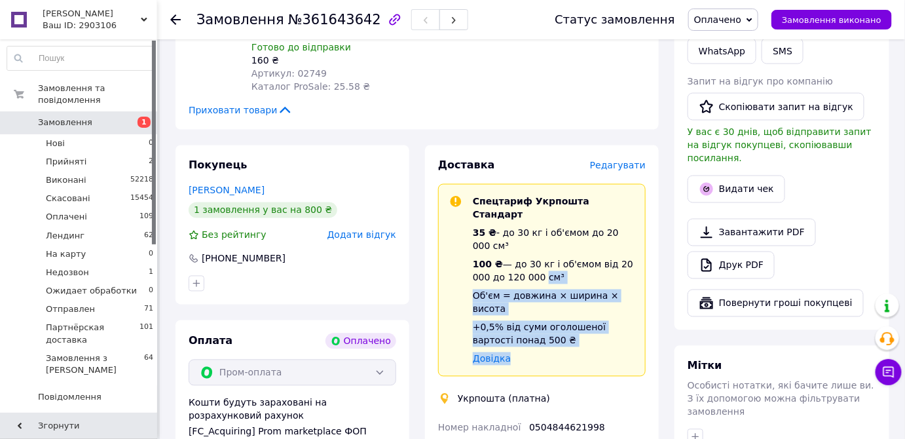
drag, startPoint x: 517, startPoint y: 187, endPoint x: 511, endPoint y: 128, distance: 59.2
click at [511, 184] on div "Спецтариф Укрпошта Стандарт 35 ₴ - до 30 кг і об'ємом до 20 000 см³ 100 ₴ — до …" at bounding box center [542, 280] width 208 height 193
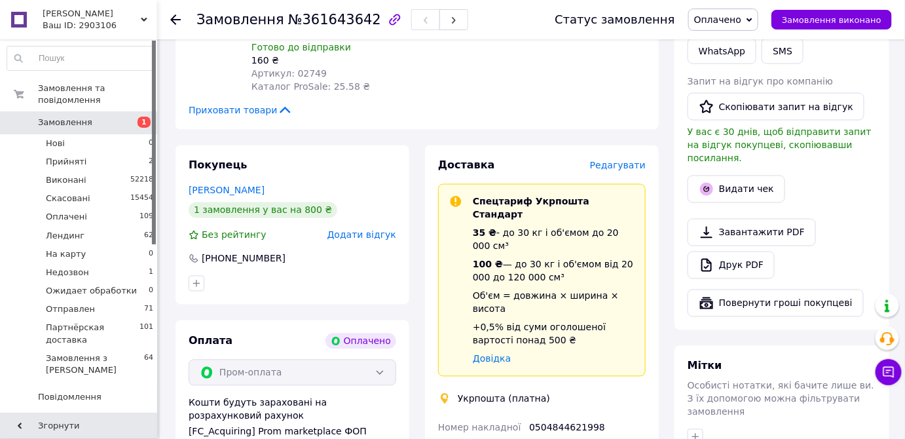
click at [556, 416] on div "0504844621998" at bounding box center [587, 428] width 122 height 24
copy div "0504844621998"
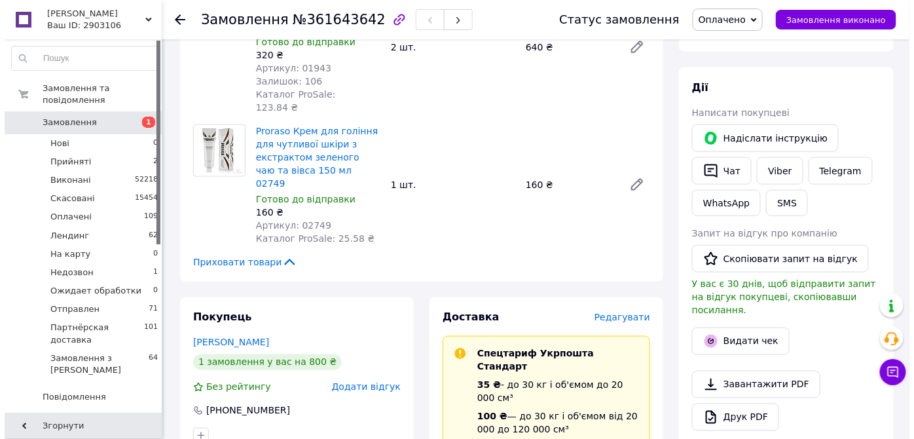
scroll to position [536, 0]
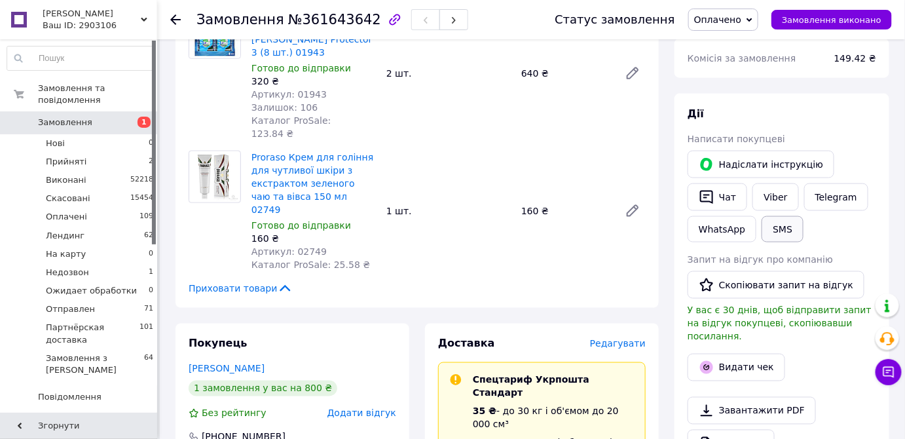
click at [783, 216] on button "SMS" at bounding box center [783, 229] width 42 height 26
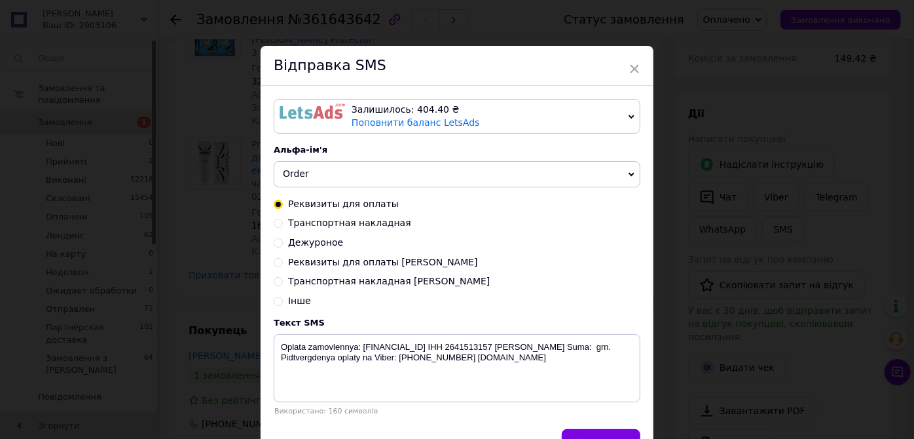
click at [373, 225] on span "Транспортная накладная" at bounding box center [349, 222] width 123 height 10
click at [283, 225] on input "Транспортная накладная" at bounding box center [278, 221] width 9 height 9
radio input "true"
radio input "false"
click at [519, 347] on textarea "Zamovlennya vidpravleno Novoi Pochtoi. Nakladnaya XXXXXXXXXXXXXX. Tel: [PHONE_N…" at bounding box center [457, 368] width 367 height 68
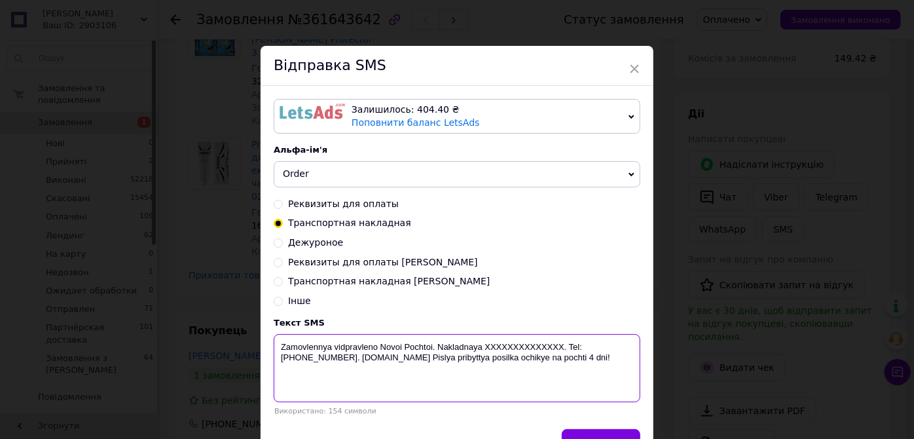
click at [519, 347] on textarea "Zamovlennya vidpravleno Novoi Pochtoi. Nakladnaya XXXXXXXXXXXXXX. Tel: [PHONE_N…" at bounding box center [457, 368] width 367 height 68
paste textarea "0504844621998"
drag, startPoint x: 434, startPoint y: 346, endPoint x: 279, endPoint y: 339, distance: 155.3
click at [279, 339] on textarea "Zamovlennya vidpravleno Novoi Pochtoi. Nakladnaya [PHONE_NUMBER]. Tel: [PHONE_N…" at bounding box center [457, 368] width 367 height 68
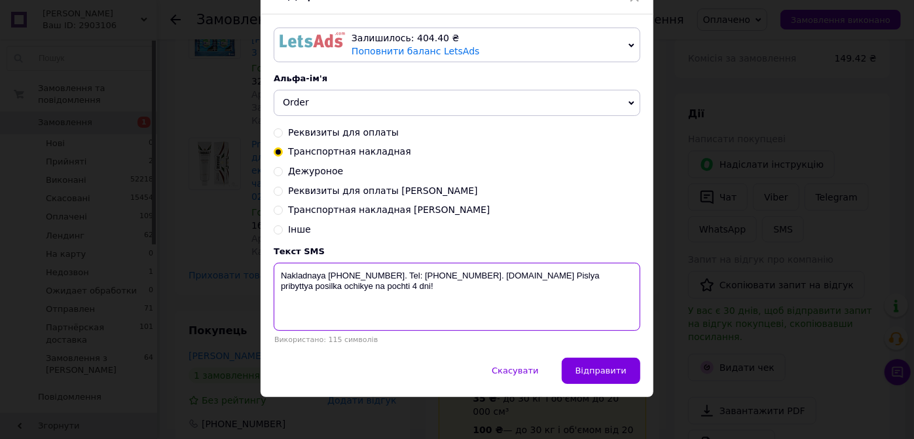
scroll to position [76, 0]
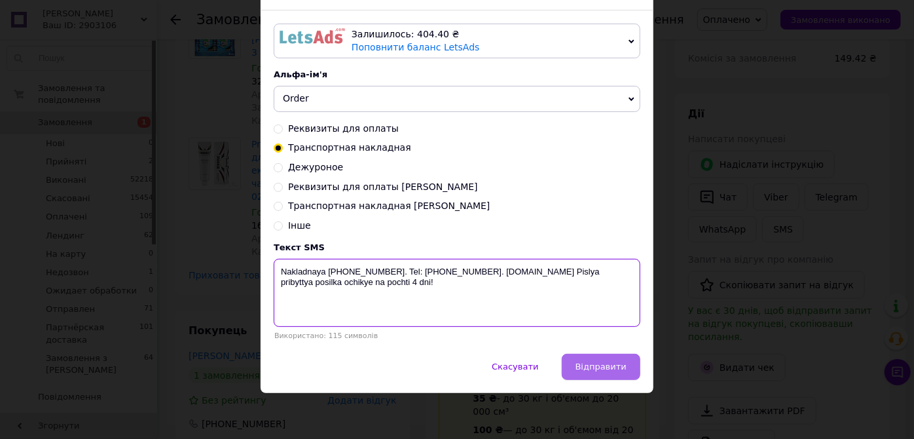
type textarea "Nakladnaya [PHONE_NUMBER]. Tel: [PHONE_NUMBER]. [DOMAIN_NAME] Pislya pribyttya …"
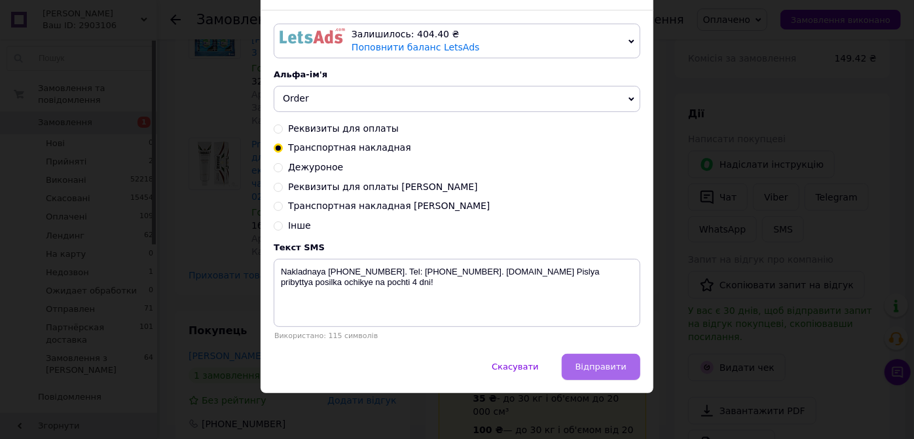
click at [572, 377] on button "Відправити" at bounding box center [601, 367] width 79 height 26
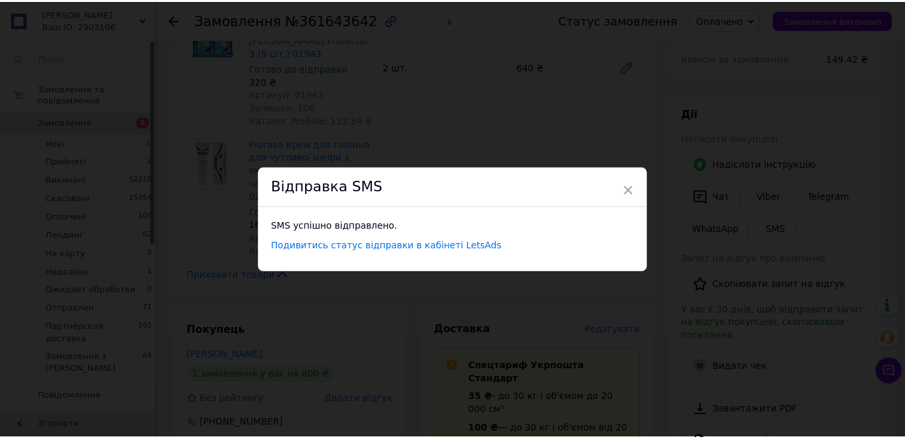
scroll to position [0, 0]
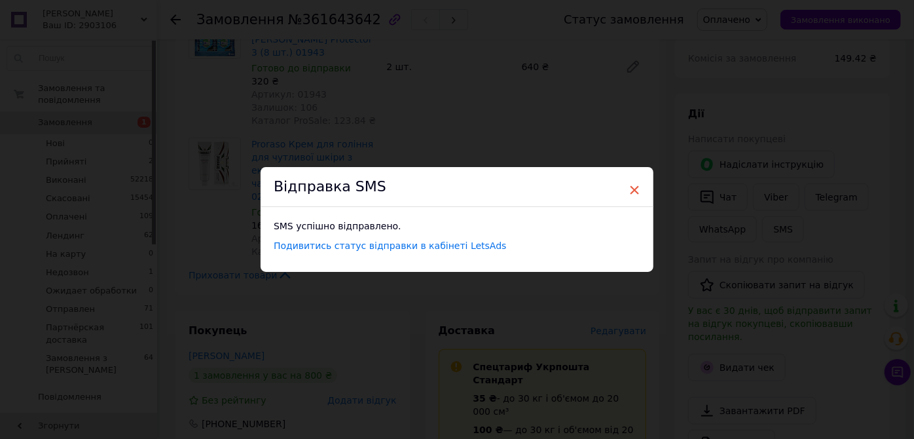
click at [634, 189] on span "×" at bounding box center [635, 190] width 12 height 22
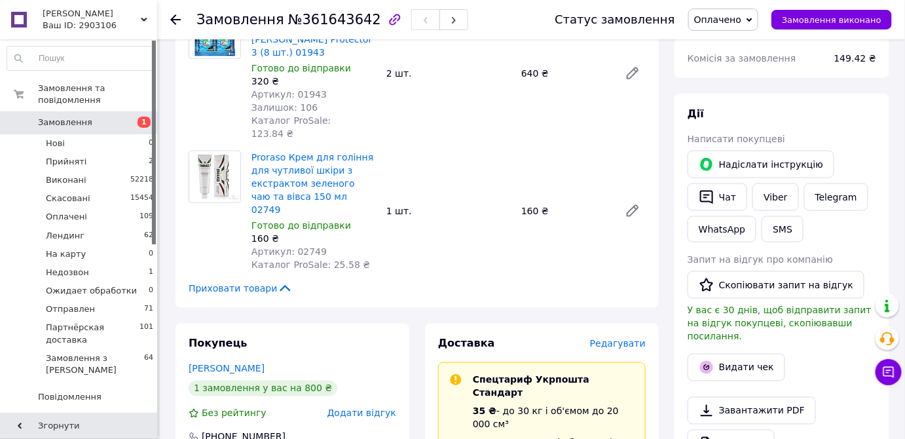
click at [106, 117] on span "Замовлення" at bounding box center [79, 123] width 83 height 12
